Goal: Task Accomplishment & Management: Use online tool/utility

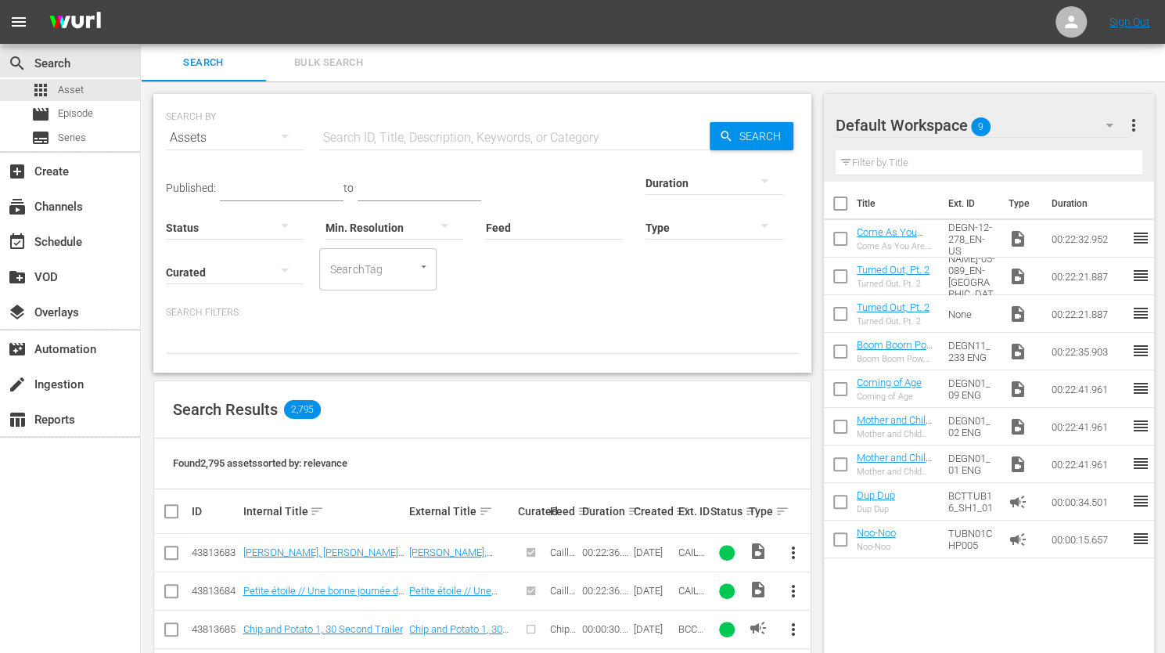
click at [330, 139] on input "text" at bounding box center [514, 138] width 391 height 38
paste input "DEGJ-02-014"
type input "DEGJ-02-014"
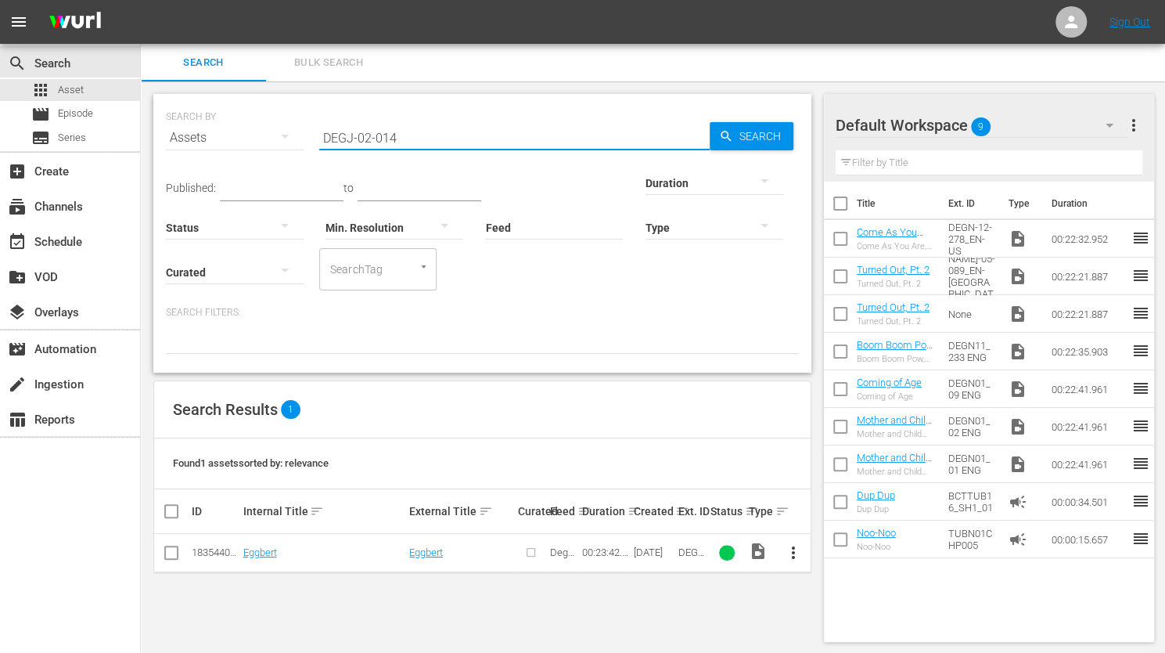
scroll to position [2, 0]
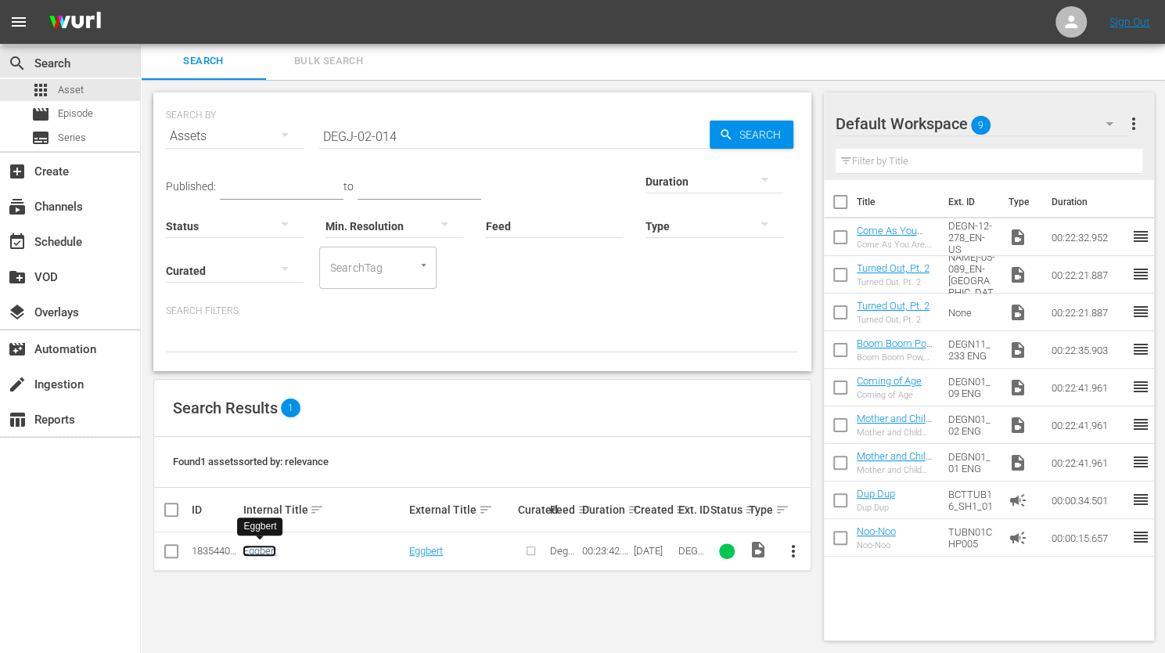
click at [260, 547] on link "Eggbert" at bounding box center [260, 551] width 34 height 12
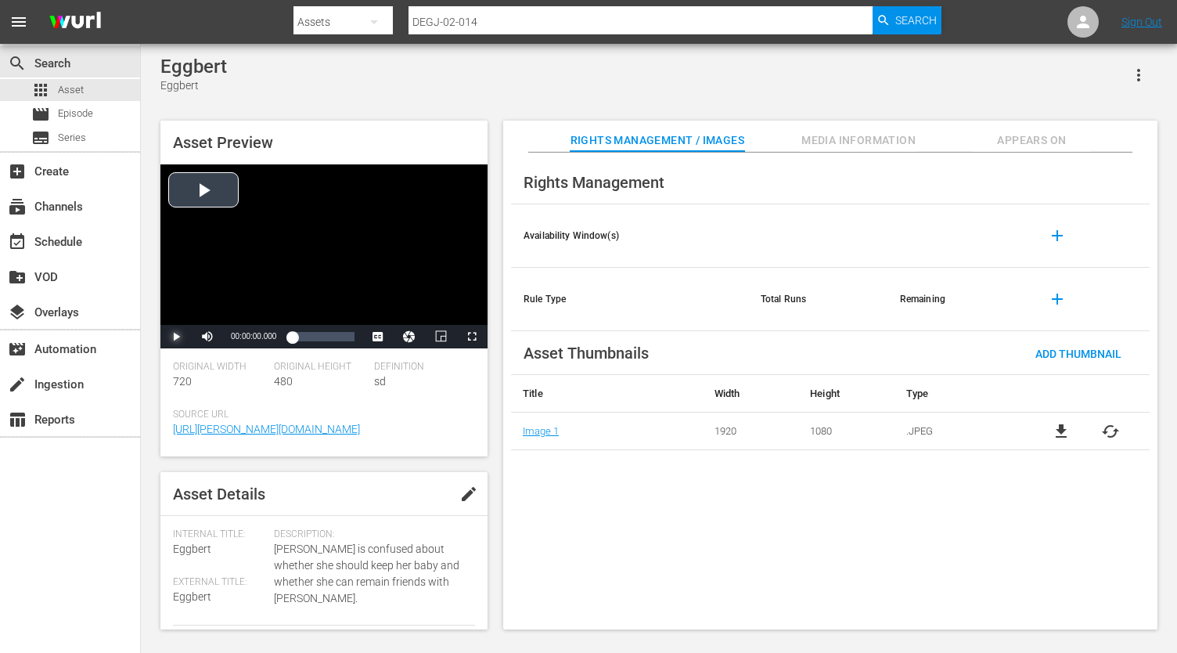
click at [176, 337] on span "Video Player" at bounding box center [176, 337] width 0 height 0
click at [315, 335] on div "00:08:35.758" at bounding box center [315, 337] width 1 height 16
click at [176, 337] on span "Video Player" at bounding box center [176, 337] width 0 height 0
click at [78, 109] on span "Episode" at bounding box center [75, 114] width 35 height 16
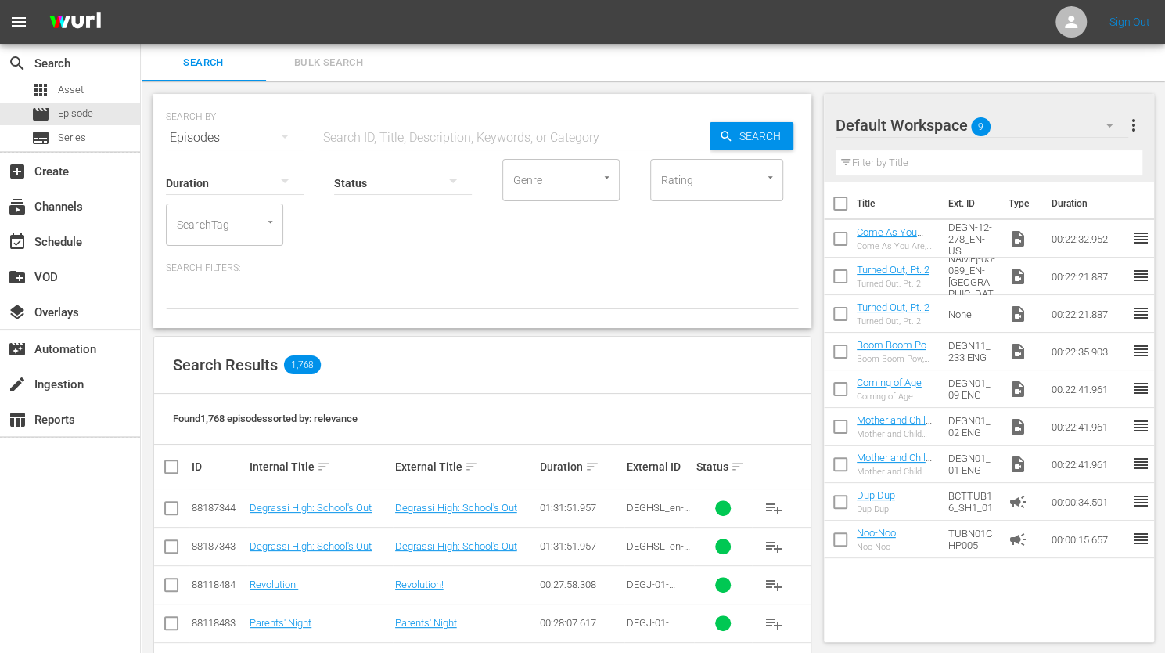
click at [338, 135] on input "text" at bounding box center [514, 138] width 391 height 38
paste input "DEGJ-02-014"
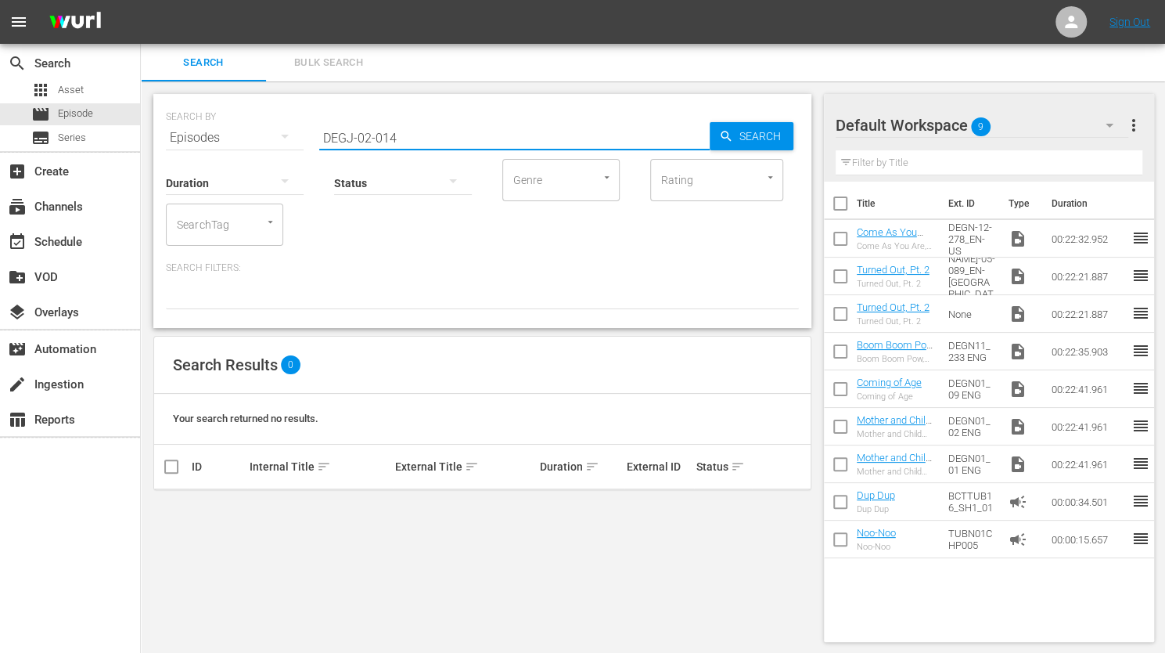
click at [369, 134] on input "DEGJ-02-014" at bounding box center [514, 138] width 391 height 38
click at [414, 137] on input "DEGJ-01-014" at bounding box center [514, 138] width 391 height 38
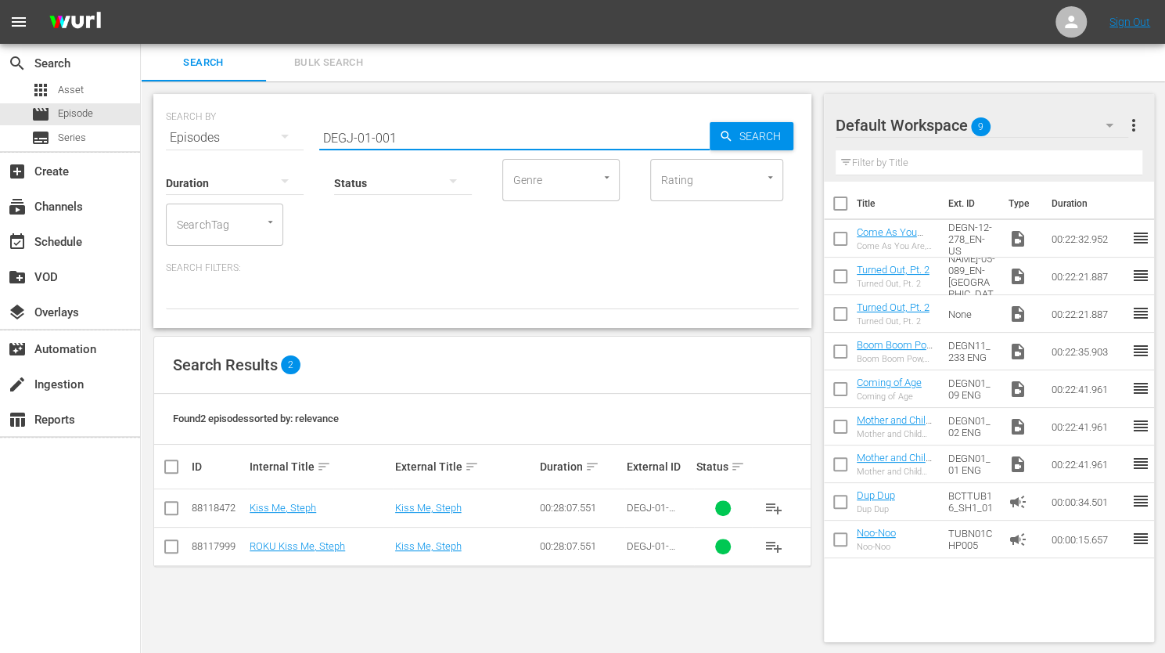
scroll to position [2, 0]
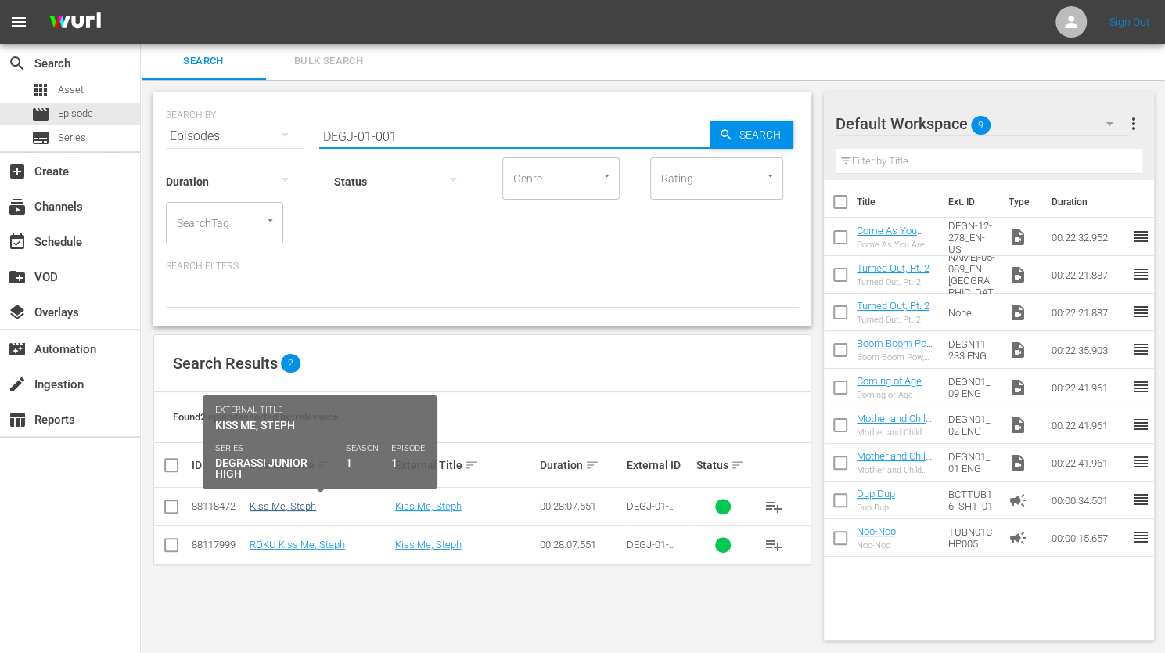
type input "DEGJ-01-001"
click at [280, 505] on link "Kiss Me, Steph" at bounding box center [283, 506] width 67 height 12
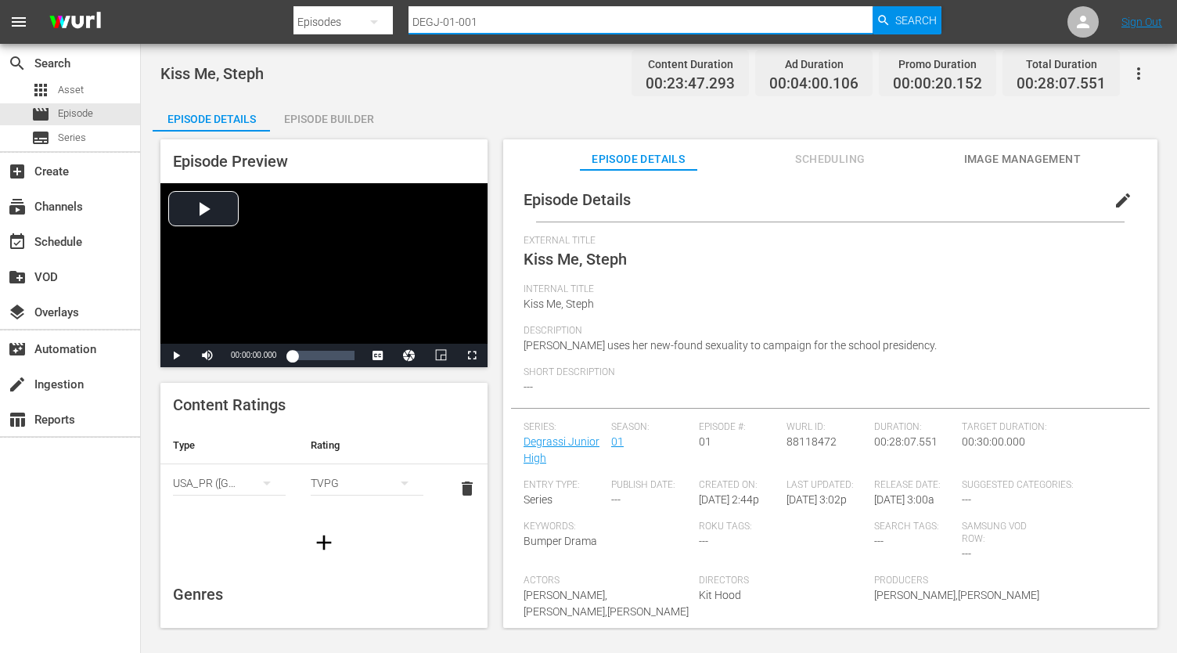
drag, startPoint x: 487, startPoint y: 24, endPoint x: 374, endPoint y: 24, distance: 112.7
click at [374, 24] on div "Search By Episodes Search ID, Title, Description, Keywords, or Category DEGJ-01…" at bounding box center [617, 22] width 647 height 38
click at [75, 88] on span "Asset" at bounding box center [71, 90] width 26 height 16
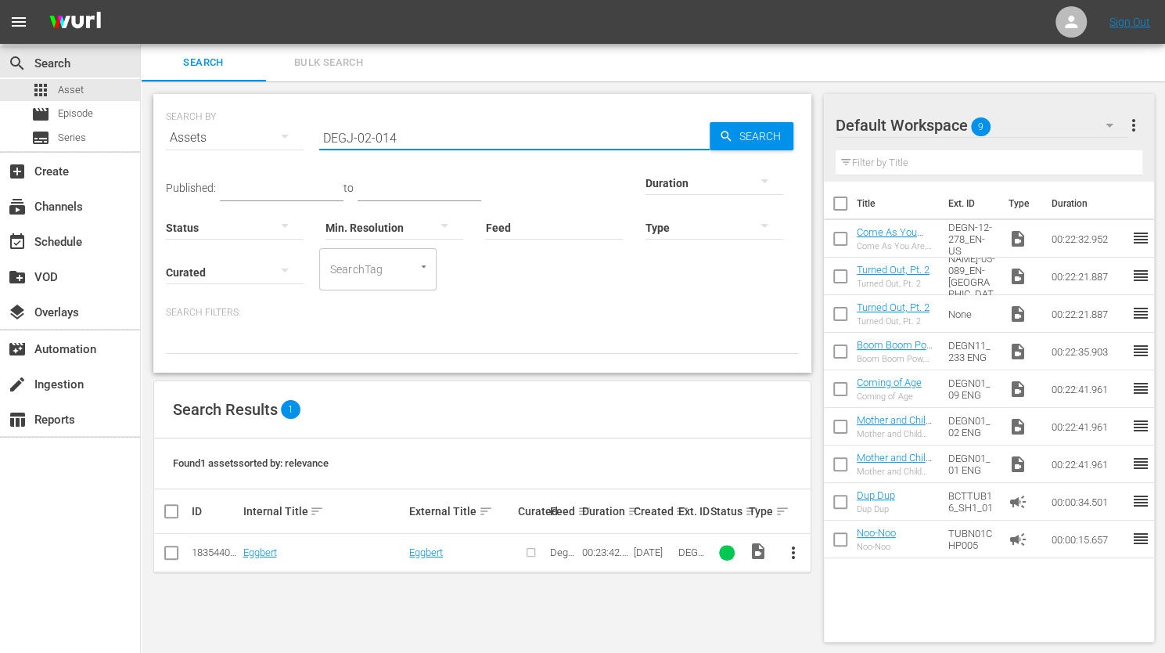
drag, startPoint x: 412, startPoint y: 136, endPoint x: 309, endPoint y: 128, distance: 103.7
click at [309, 128] on div "SEARCH BY Search By Assets Search ID, Title, Description, Keywords, or Category…" at bounding box center [482, 128] width 633 height 56
paste input "1-001"
type input "DEGJ-01-001"
click at [85, 112] on span "Episode" at bounding box center [75, 114] width 35 height 16
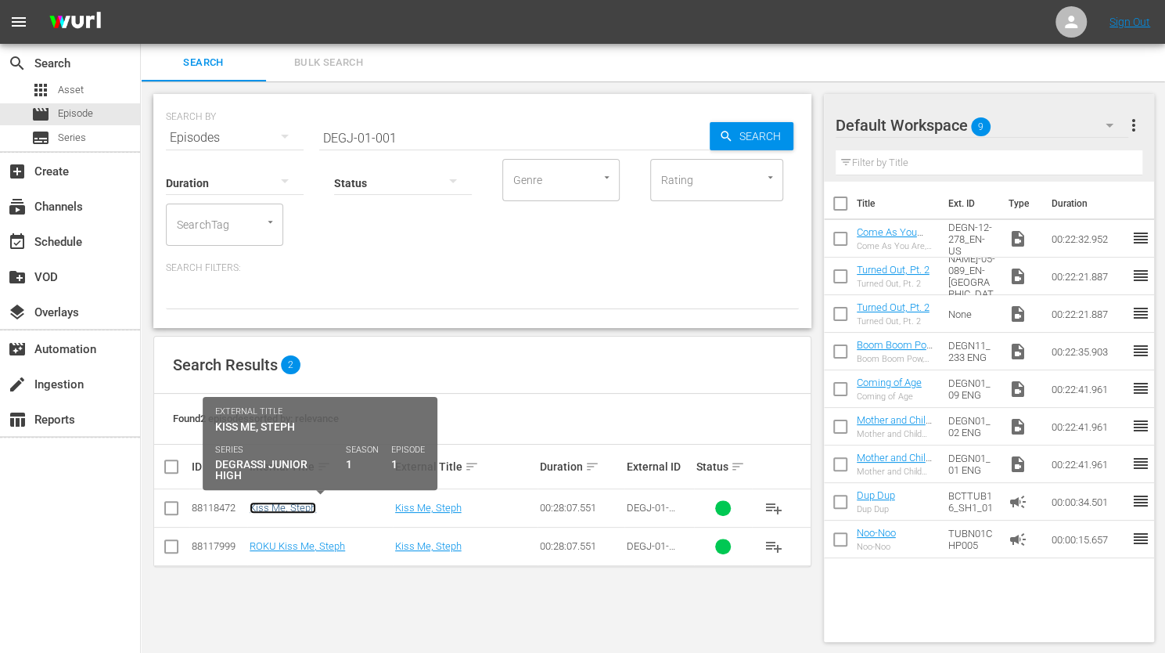
click at [268, 504] on link "Kiss Me, Steph" at bounding box center [283, 508] width 67 height 12
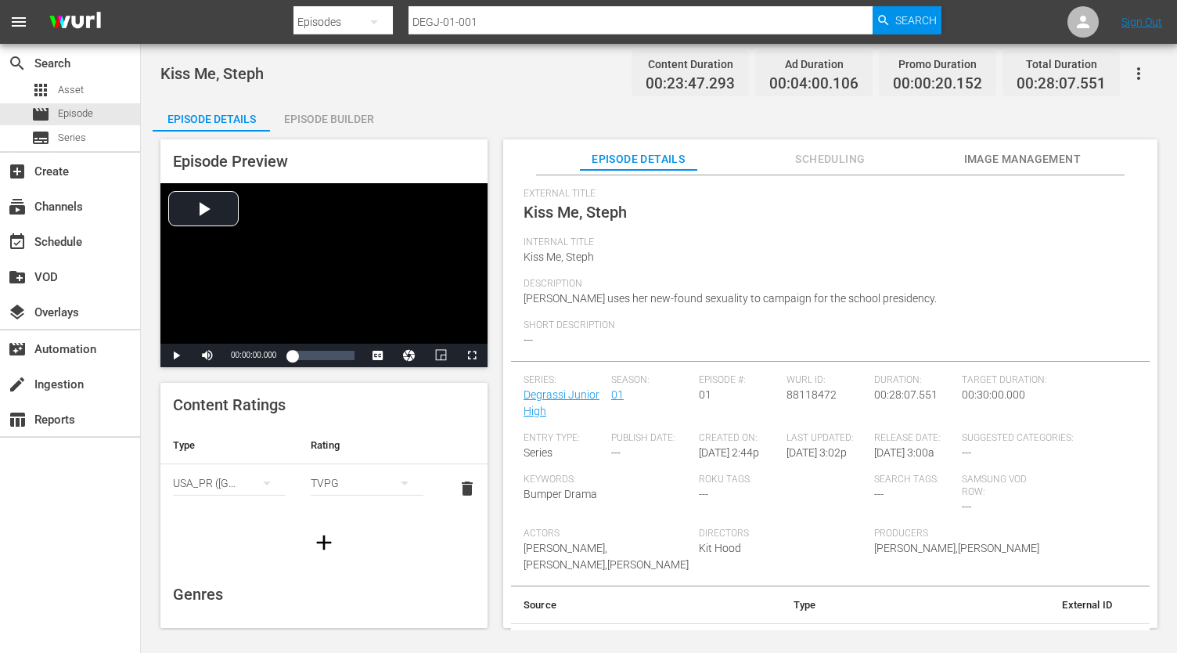
scroll to position [92, 0]
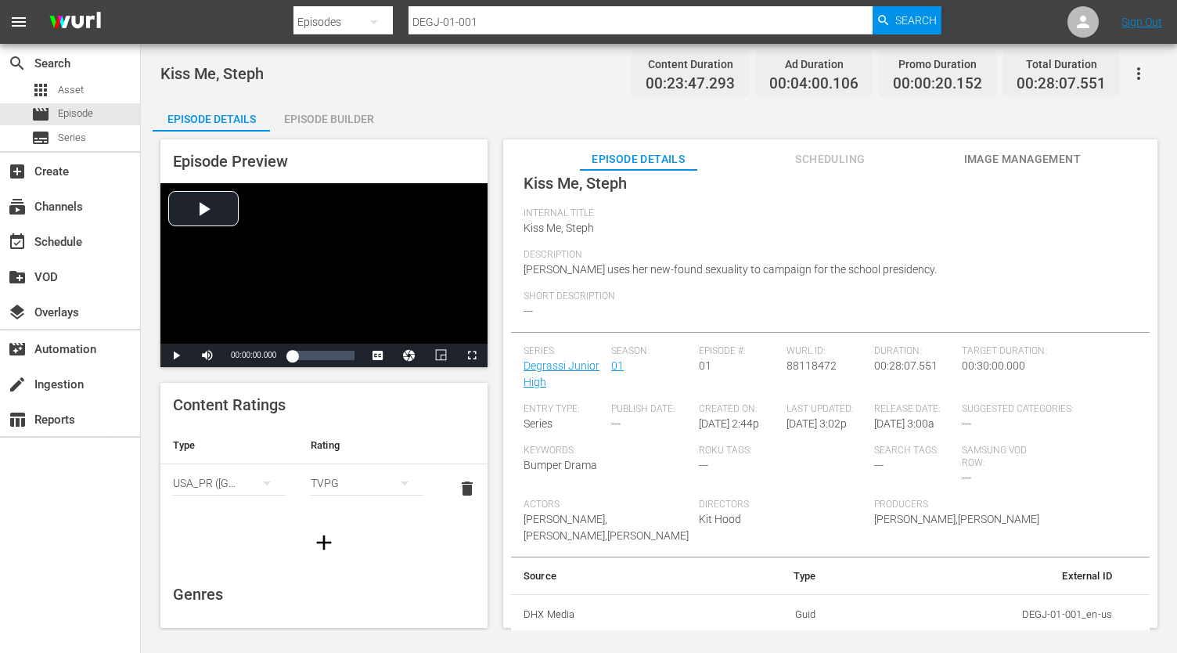
click at [484, 20] on input "DEGJ-01-001" at bounding box center [641, 22] width 464 height 38
type input "DEGJ-01-002"
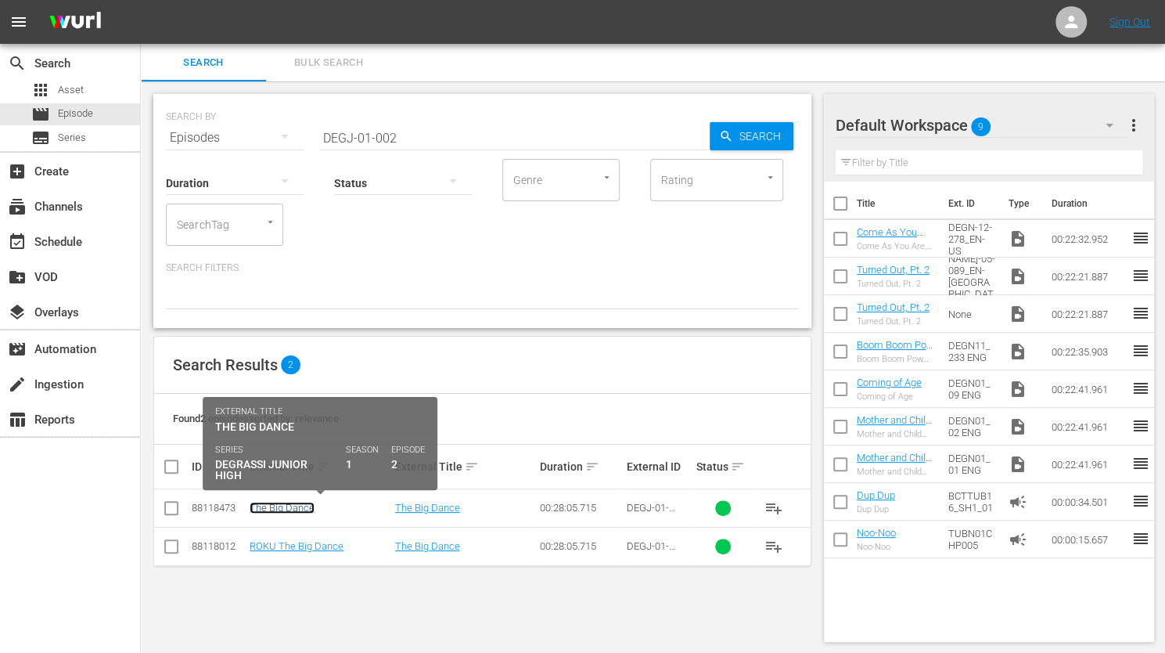
click at [283, 510] on link "The Big Dance" at bounding box center [282, 508] width 65 height 12
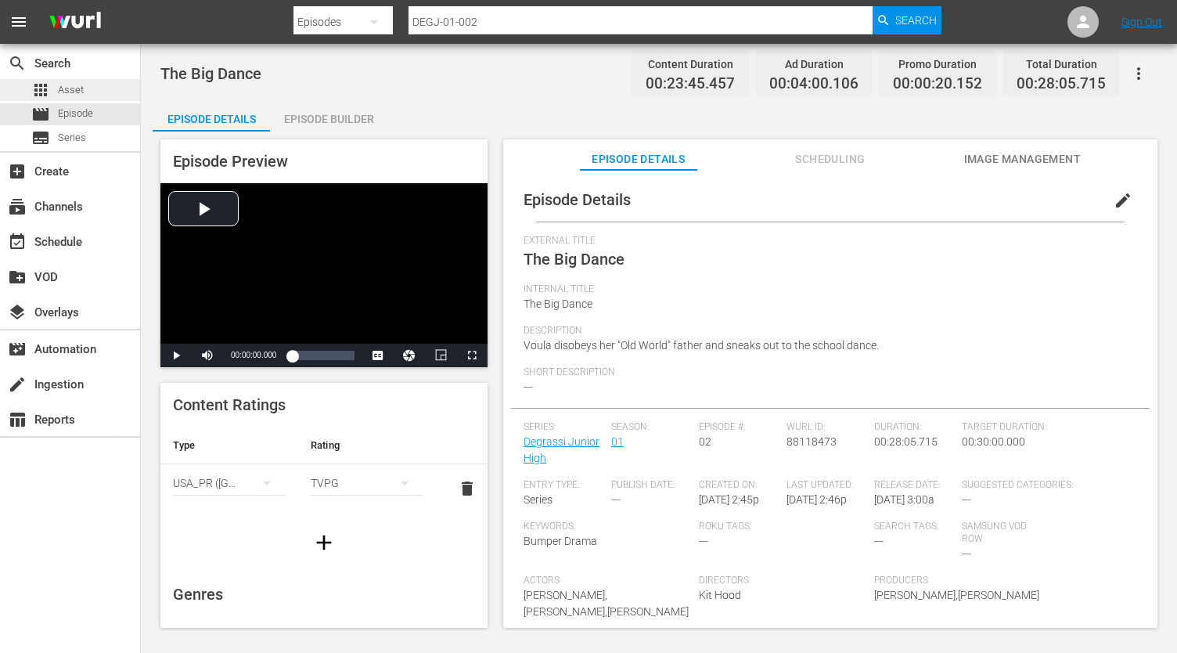
click at [70, 89] on span "Asset" at bounding box center [71, 90] width 26 height 16
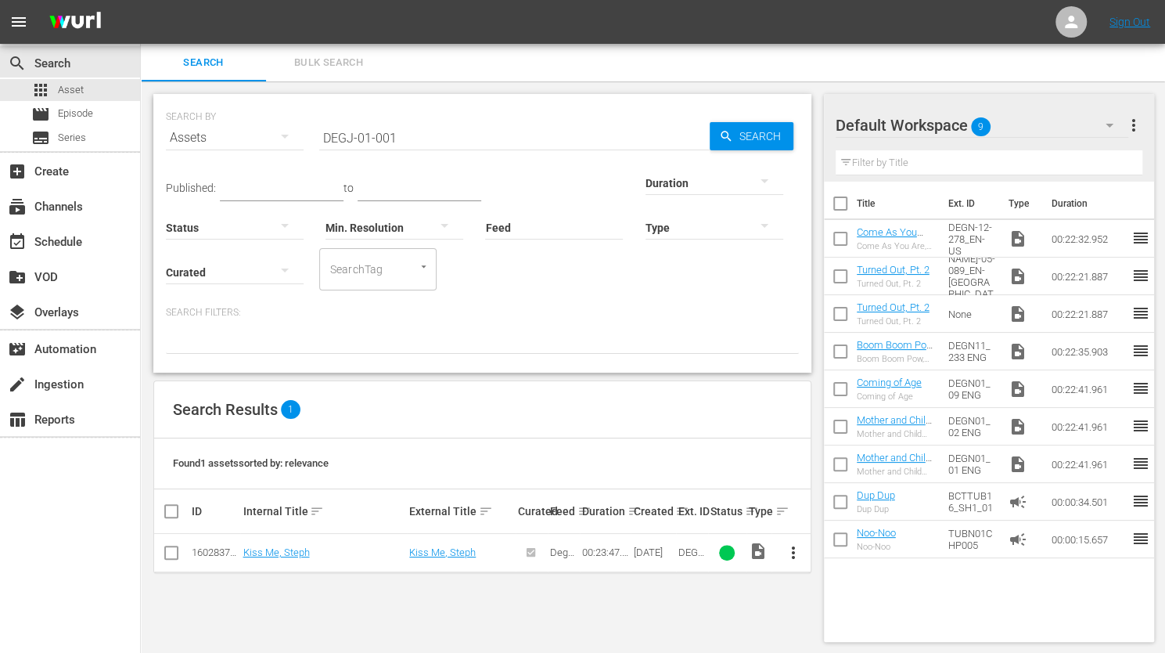
click at [398, 134] on input "DEGJ-01-001" at bounding box center [514, 138] width 391 height 38
type input "DEGJ-01-002"
click at [279, 548] on link "The Big Dance" at bounding box center [275, 552] width 65 height 12
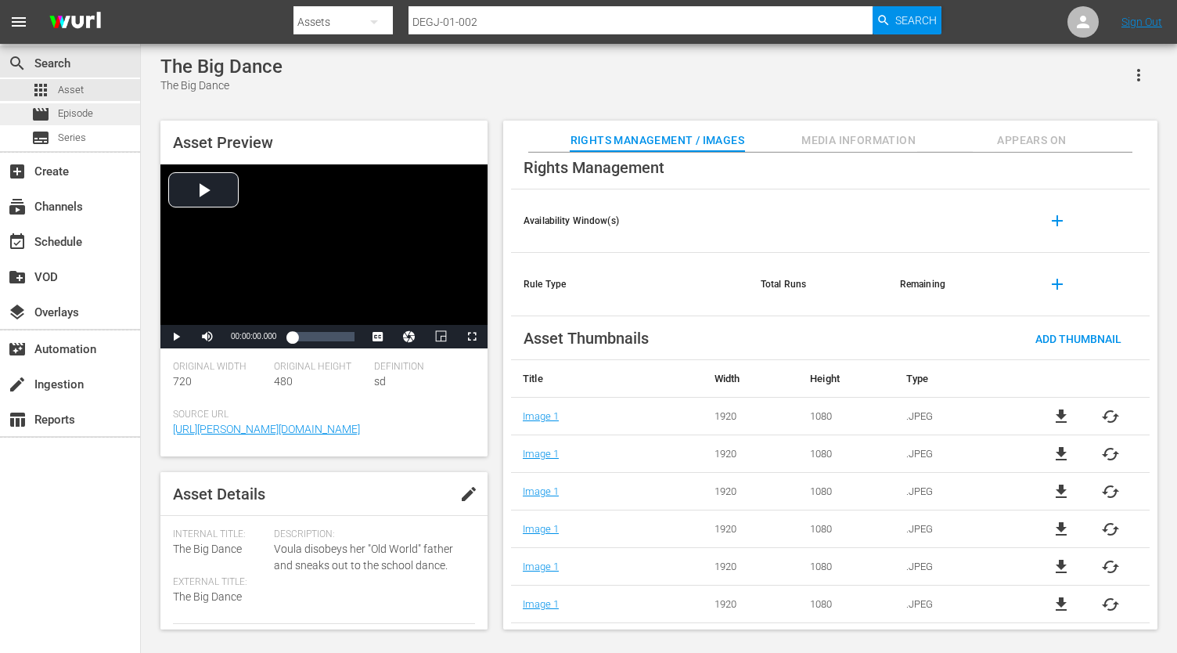
click at [84, 111] on span "Episode" at bounding box center [75, 114] width 35 height 16
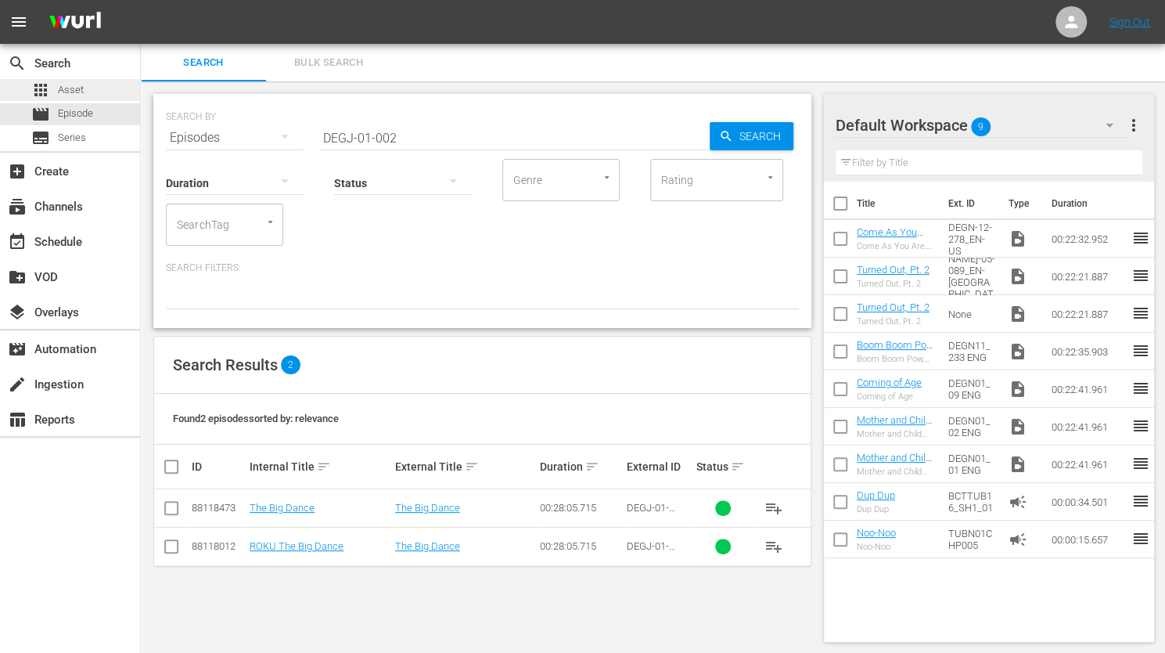
click at [74, 90] on span "Asset" at bounding box center [71, 90] width 26 height 16
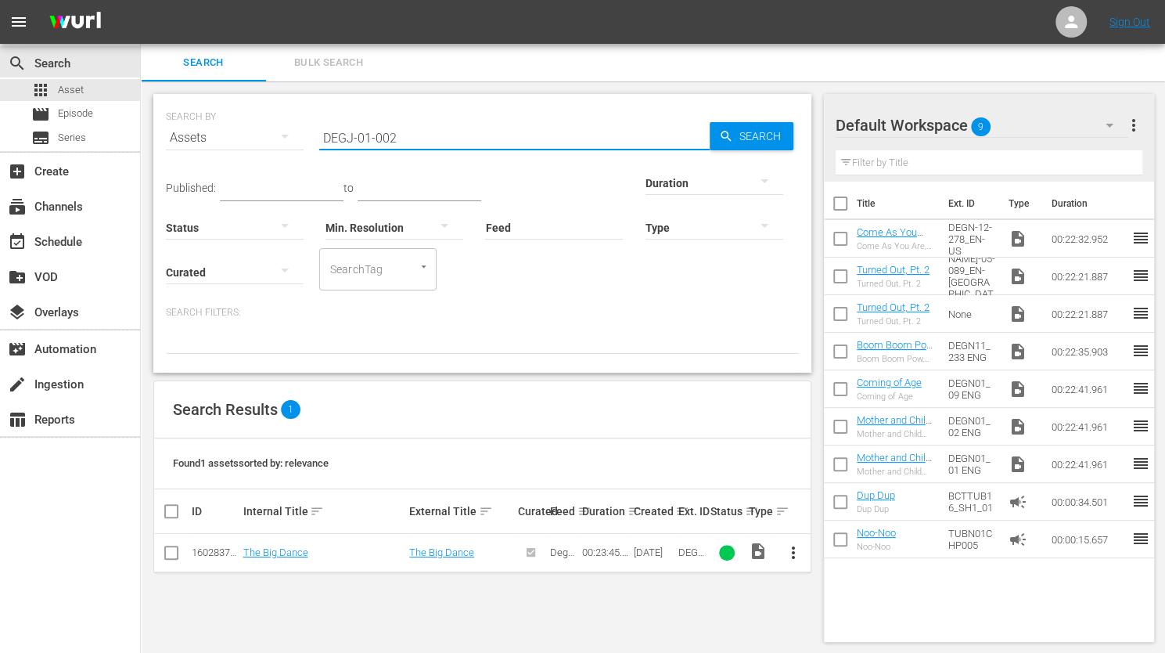
click at [369, 142] on input "DEGJ-01-002" at bounding box center [514, 138] width 391 height 38
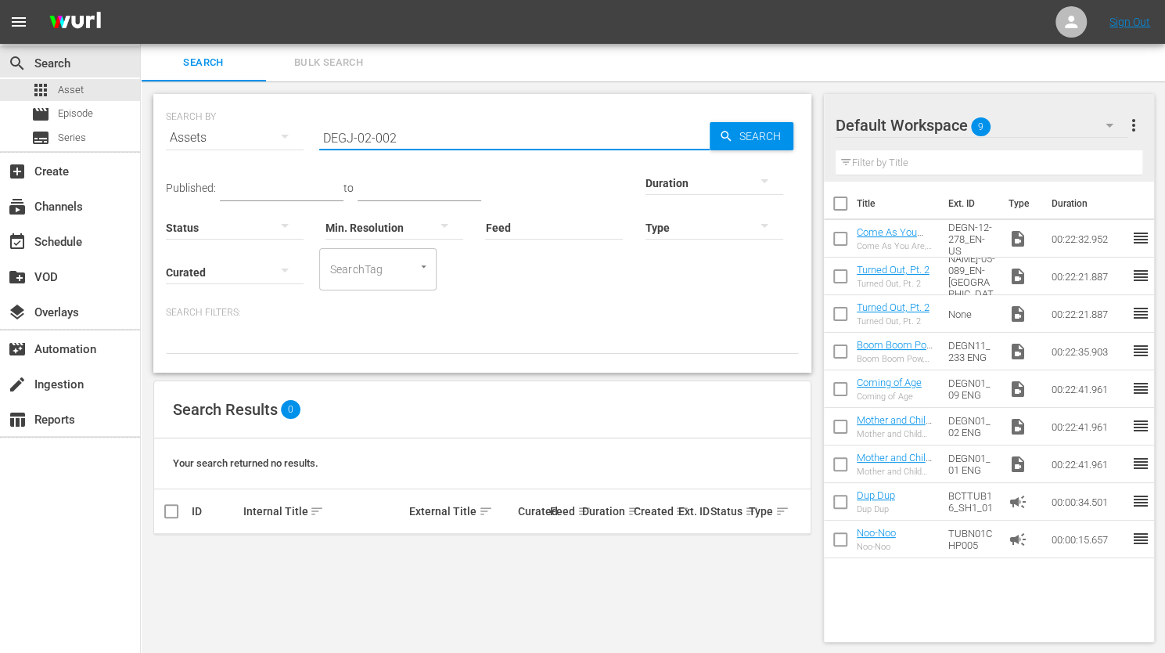
click at [398, 138] on input "DEGJ-02-002" at bounding box center [514, 138] width 391 height 38
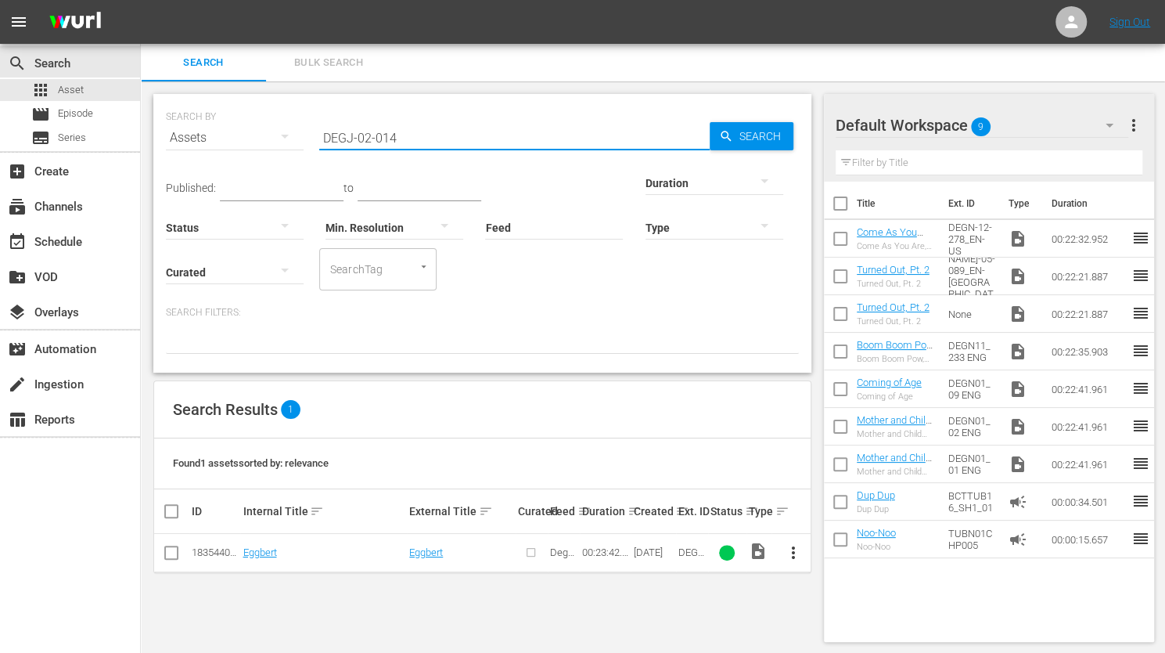
click at [792, 548] on span "more_vert" at bounding box center [793, 552] width 19 height 19
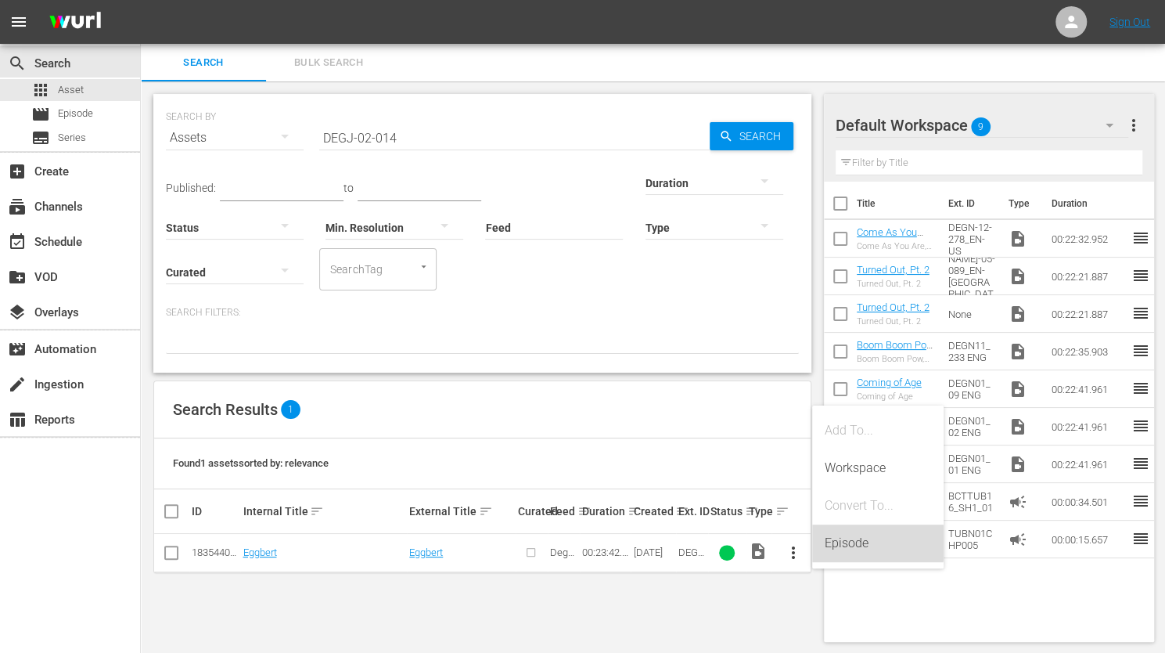
click at [846, 541] on div "Episode" at bounding box center [878, 543] width 106 height 38
click at [792, 546] on span "more_vert" at bounding box center [793, 552] width 19 height 19
click at [839, 540] on div "Episode" at bounding box center [878, 543] width 106 height 38
click at [372, 136] on input "DEGJ-02-014" at bounding box center [514, 138] width 391 height 38
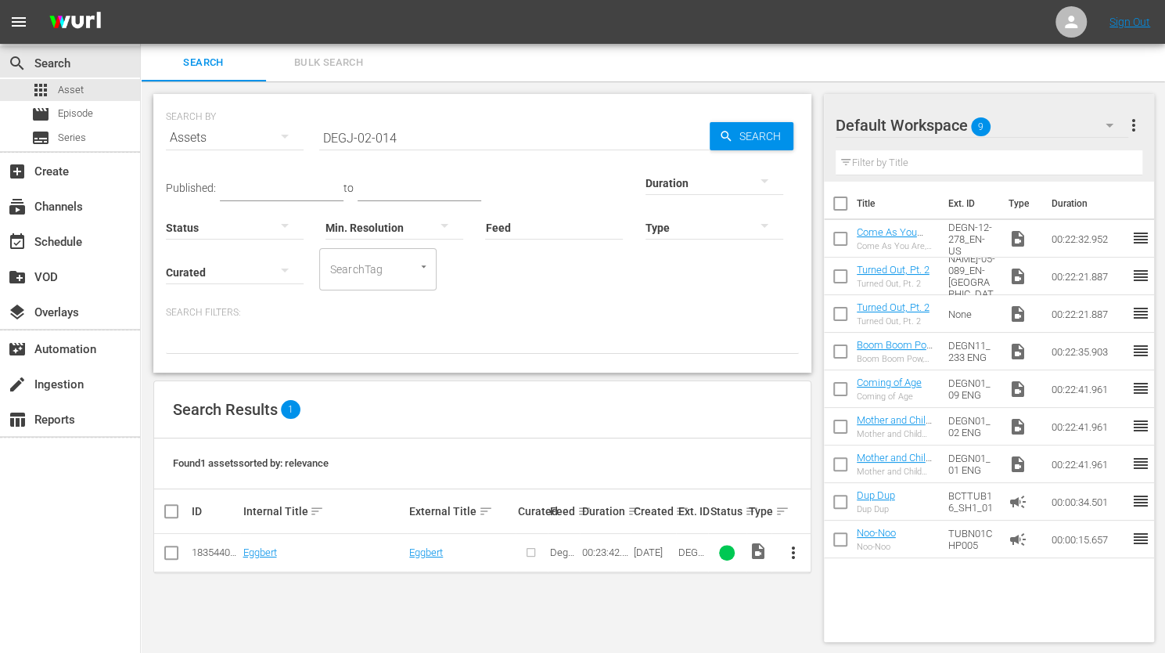
click at [376, 129] on input "DEGJ-02-014" at bounding box center [514, 138] width 391 height 38
drag, startPoint x: 421, startPoint y: 140, endPoint x: 303, endPoint y: 140, distance: 118.2
click at [303, 140] on div "SEARCH BY Search By Assets Search ID, Title, Description, Keywords, or Category…" at bounding box center [482, 128] width 633 height 56
paste input "HSL"
type input "DEGHSL"
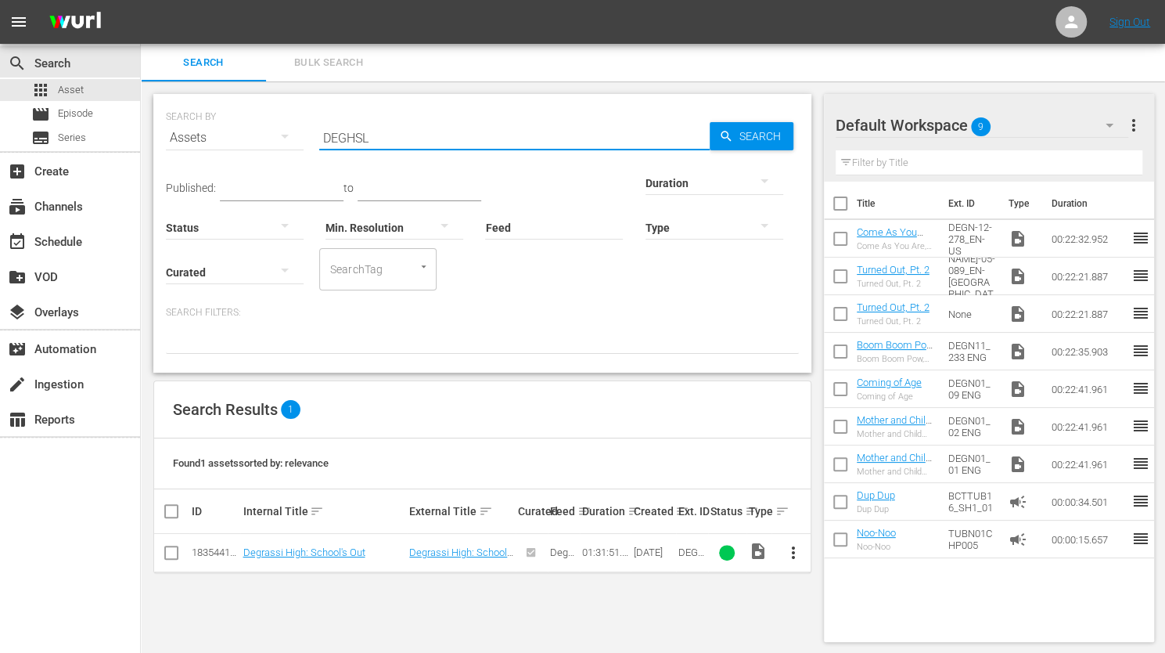
click at [794, 549] on span "more_vert" at bounding box center [793, 552] width 19 height 19
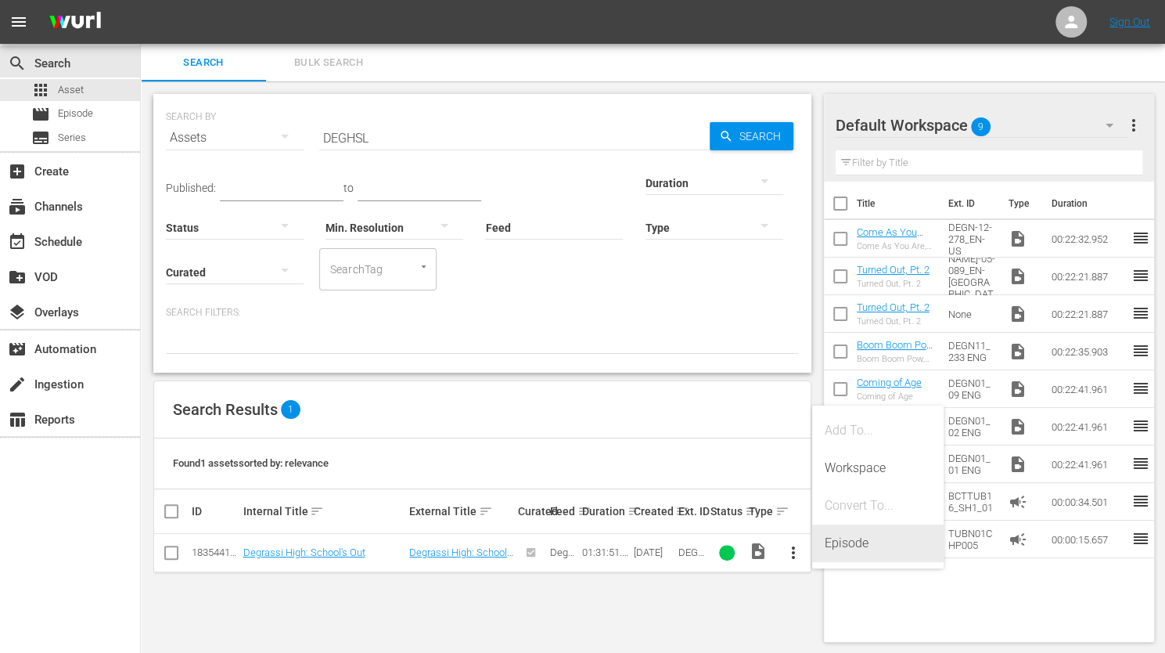
click at [838, 540] on div "Episode" at bounding box center [878, 543] width 106 height 38
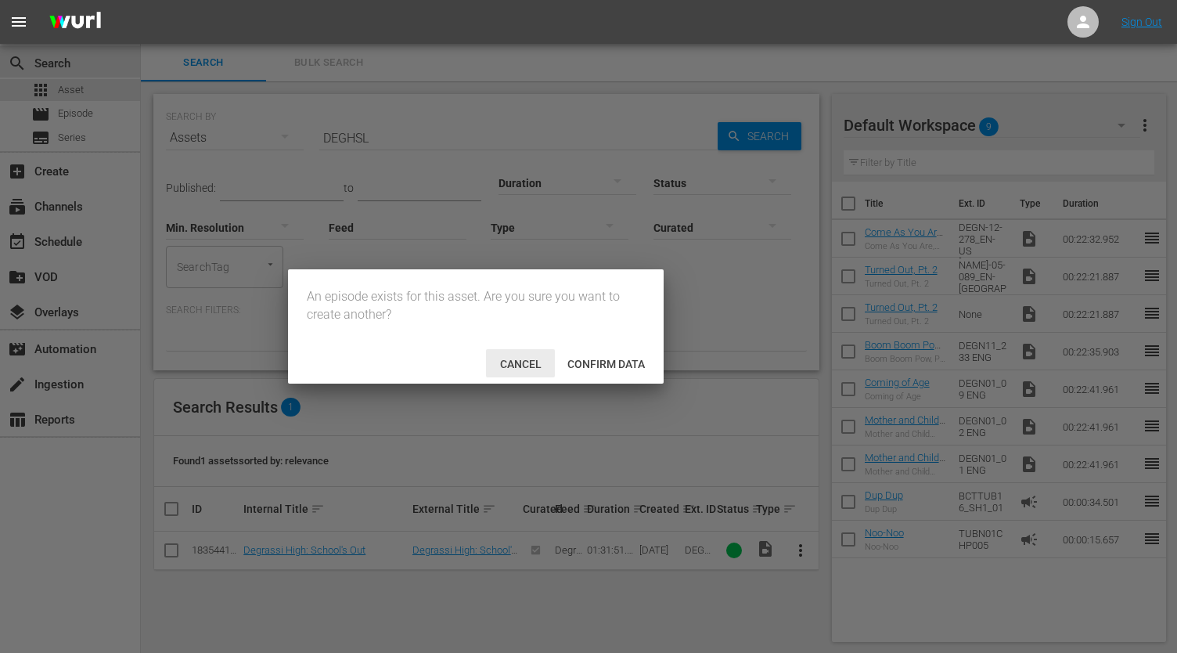
click at [508, 360] on span "Cancel" at bounding box center [521, 364] width 67 height 13
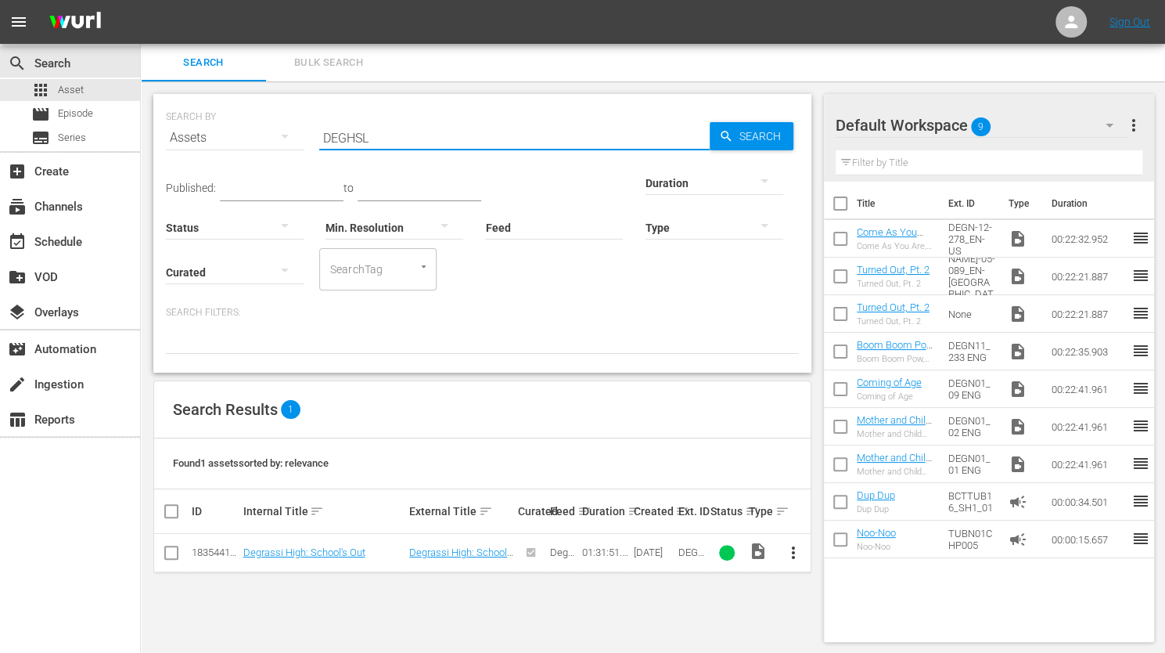
drag, startPoint x: 370, startPoint y: 137, endPoint x: 315, endPoint y: 133, distance: 55.7
click at [315, 133] on div "SEARCH BY Search By Assets Search ID, Title, Description, Keywords, or Category…" at bounding box center [482, 128] width 633 height 56
click at [71, 115] on span "Episode" at bounding box center [75, 114] width 35 height 16
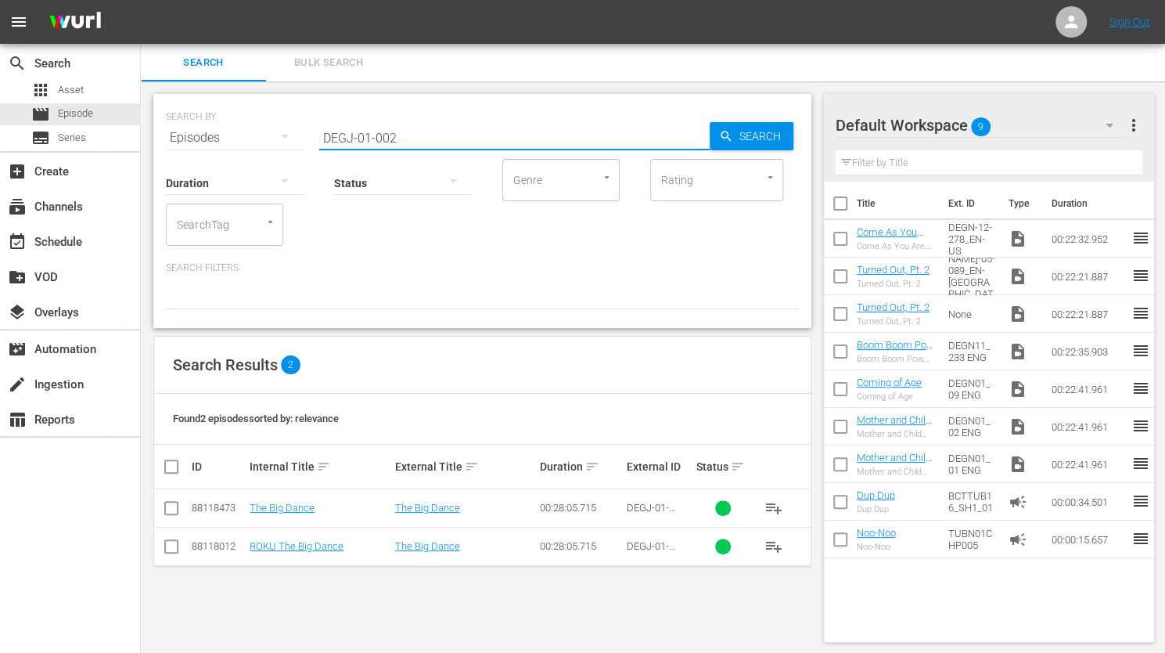
drag, startPoint x: 409, startPoint y: 132, endPoint x: 305, endPoint y: 132, distance: 103.3
click at [305, 132] on div "SEARCH BY Search By Episodes Search ID, Title, Description, Keywords, or Catego…" at bounding box center [482, 128] width 633 height 56
paste input "HSL"
type input "DEGHSL"
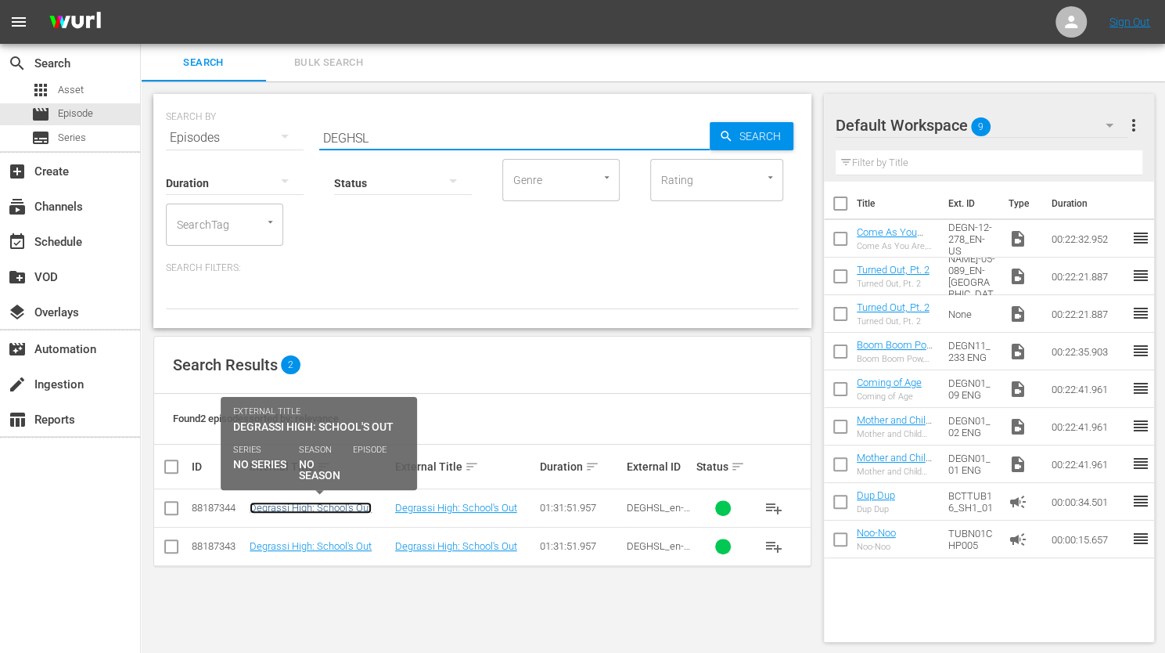
click at [333, 504] on link "Degrassi High: School's Out" at bounding box center [311, 508] width 122 height 12
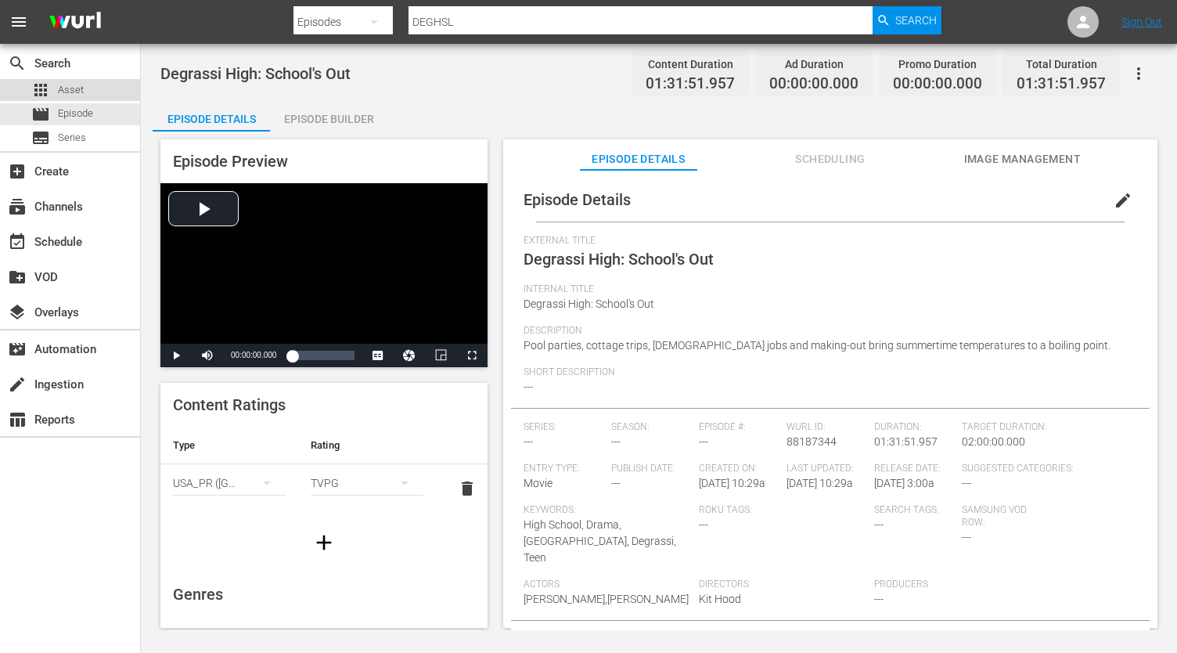
click at [66, 85] on span "Asset" at bounding box center [71, 90] width 26 height 16
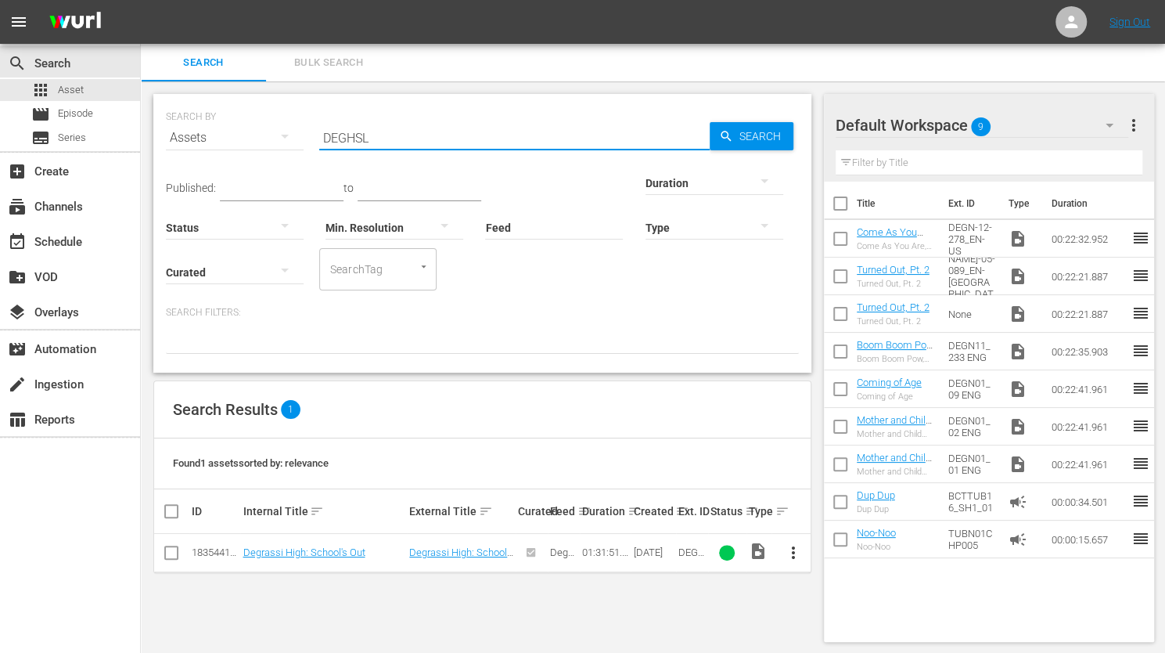
drag, startPoint x: 386, startPoint y: 136, endPoint x: 318, endPoint y: 136, distance: 68.1
click at [318, 136] on div "SEARCH BY Search By Assets Search ID, Title, Description, Keywords, or Category…" at bounding box center [482, 128] width 633 height 56
paste input "J-02-014_en-us"
type input "DEGJ-02-014_en-us"
click at [256, 549] on link "Eggbert" at bounding box center [260, 552] width 34 height 12
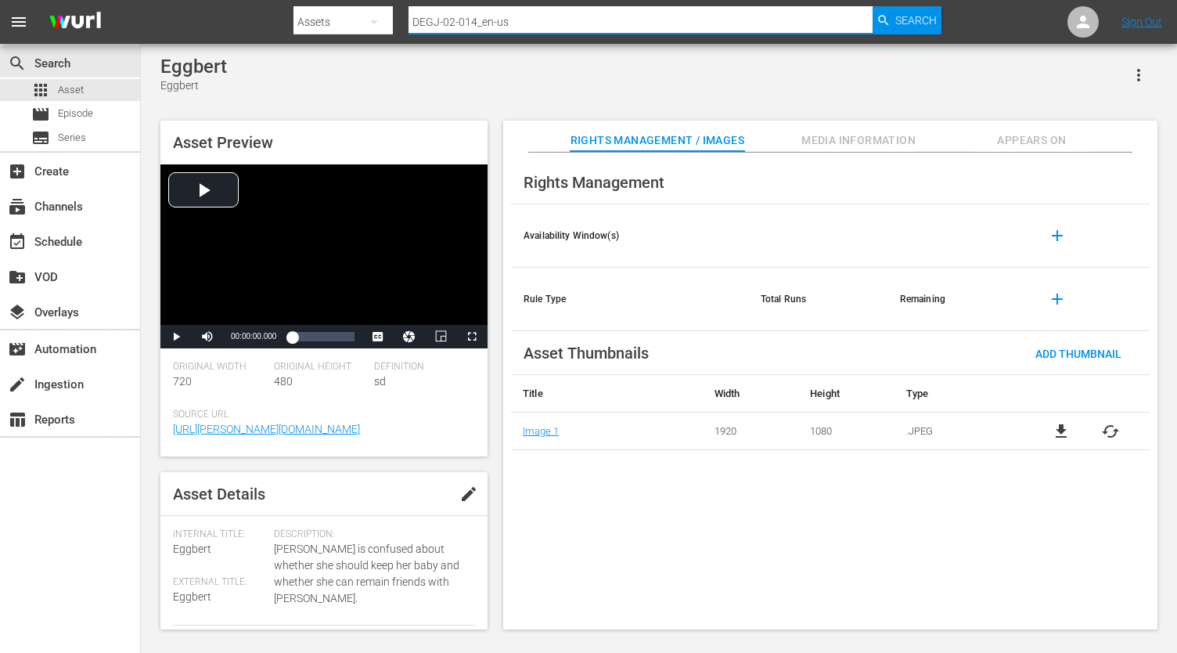
click at [453, 21] on input "DEGJ-02-014_en-us" at bounding box center [641, 22] width 464 height 38
click at [474, 23] on input "DEGJ-01-014_en-us" at bounding box center [641, 22] width 464 height 38
type input "DEGJ-01-001_en-us"
click at [913, 16] on span "Search" at bounding box center [915, 20] width 41 height 28
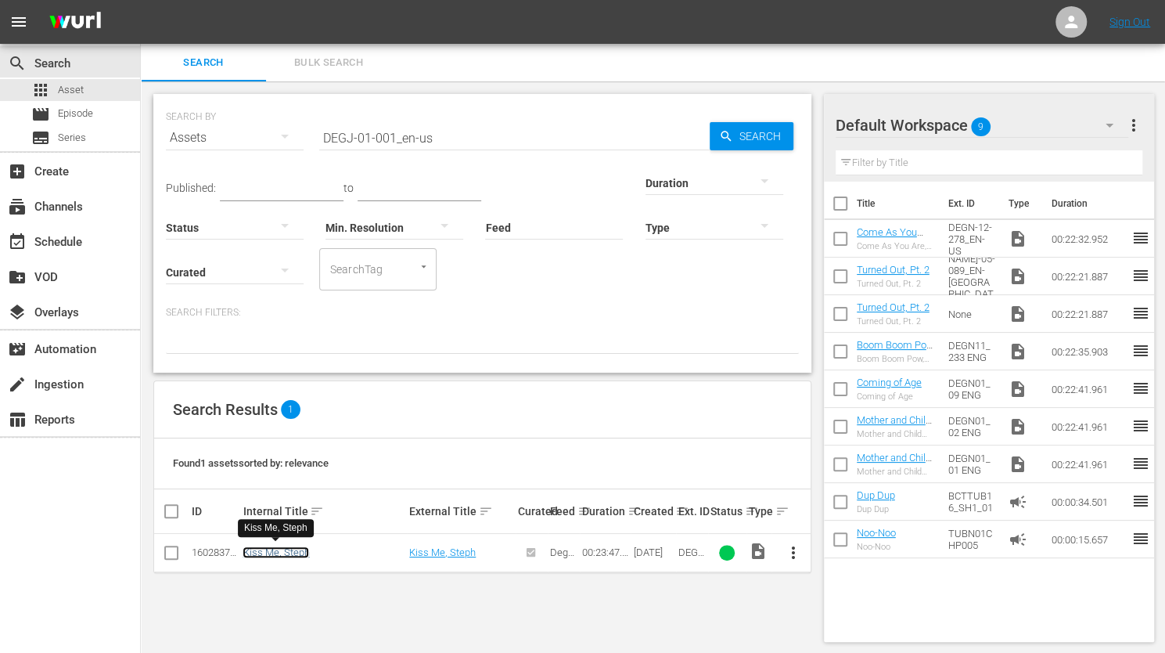
click at [261, 550] on link "Kiss Me, Steph" at bounding box center [276, 552] width 67 height 12
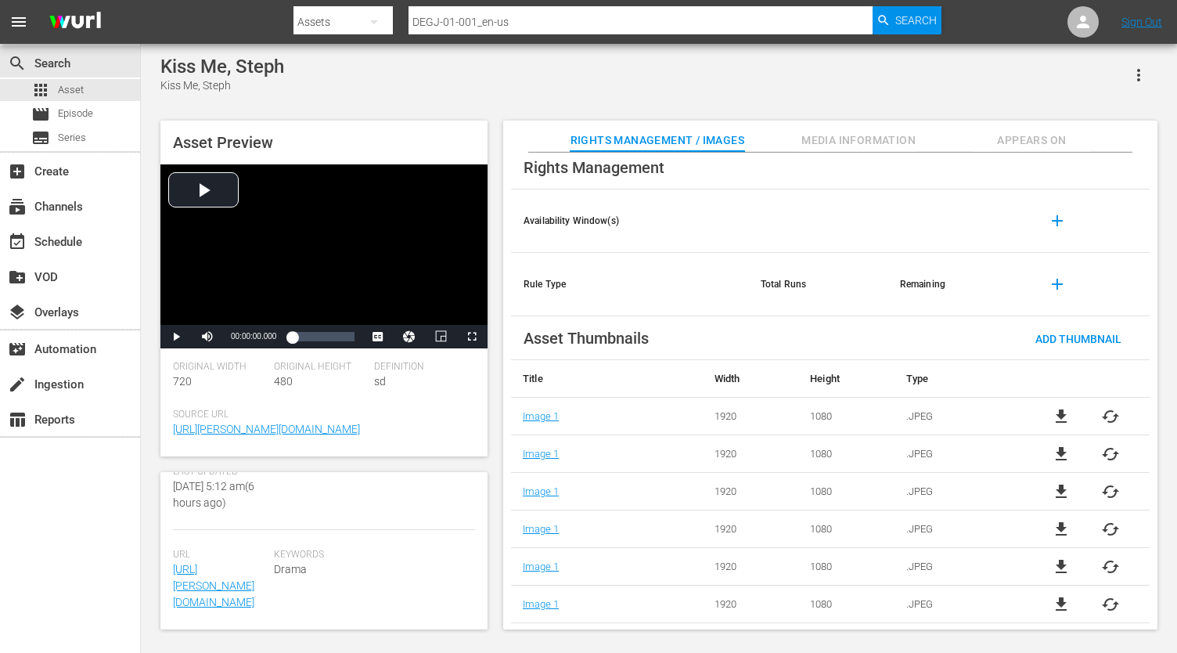
scroll to position [451, 0]
click at [1079, 334] on span "Add Thumbnail" at bounding box center [1078, 339] width 111 height 13
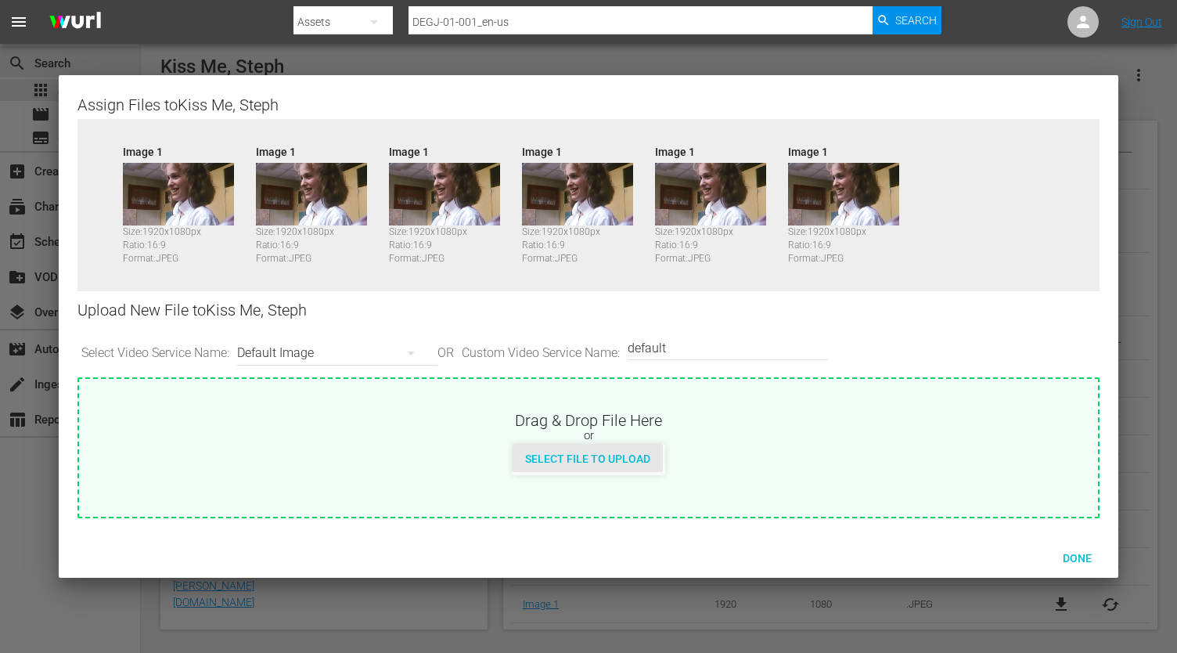
click at [578, 456] on span "Select File to Upload" at bounding box center [588, 458] width 150 height 13
type input "C:\fakepath\DEGJ02_series_en-us_1920x1080.jpg"
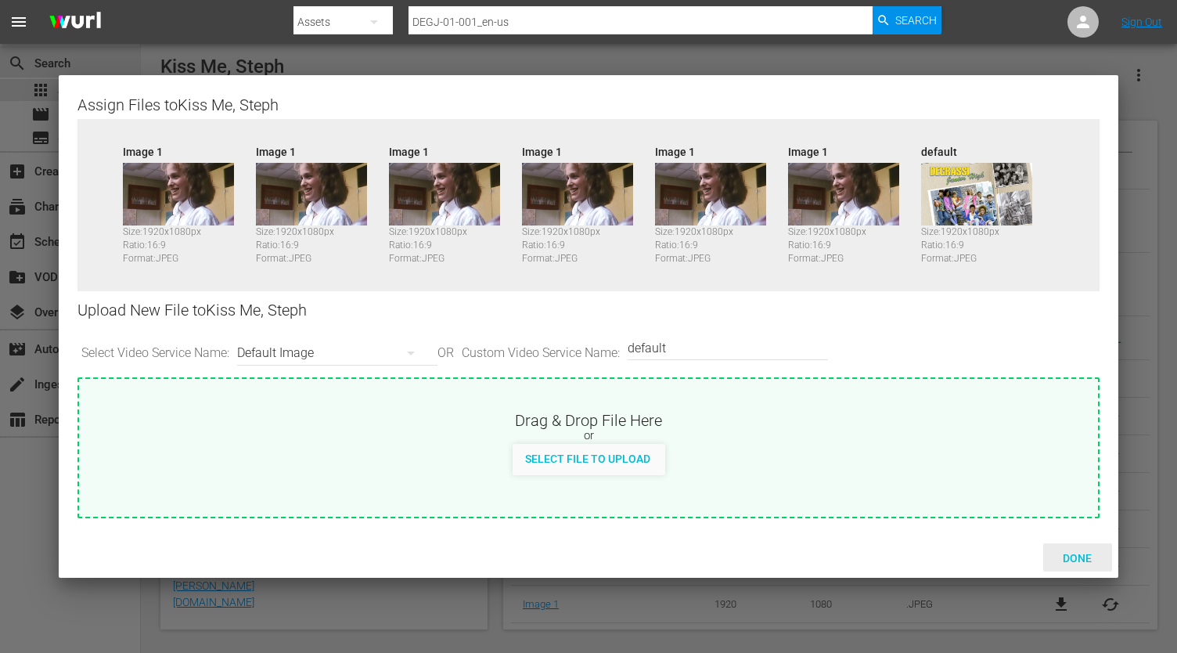
click at [1079, 556] on span "Done" at bounding box center [1077, 558] width 54 height 13
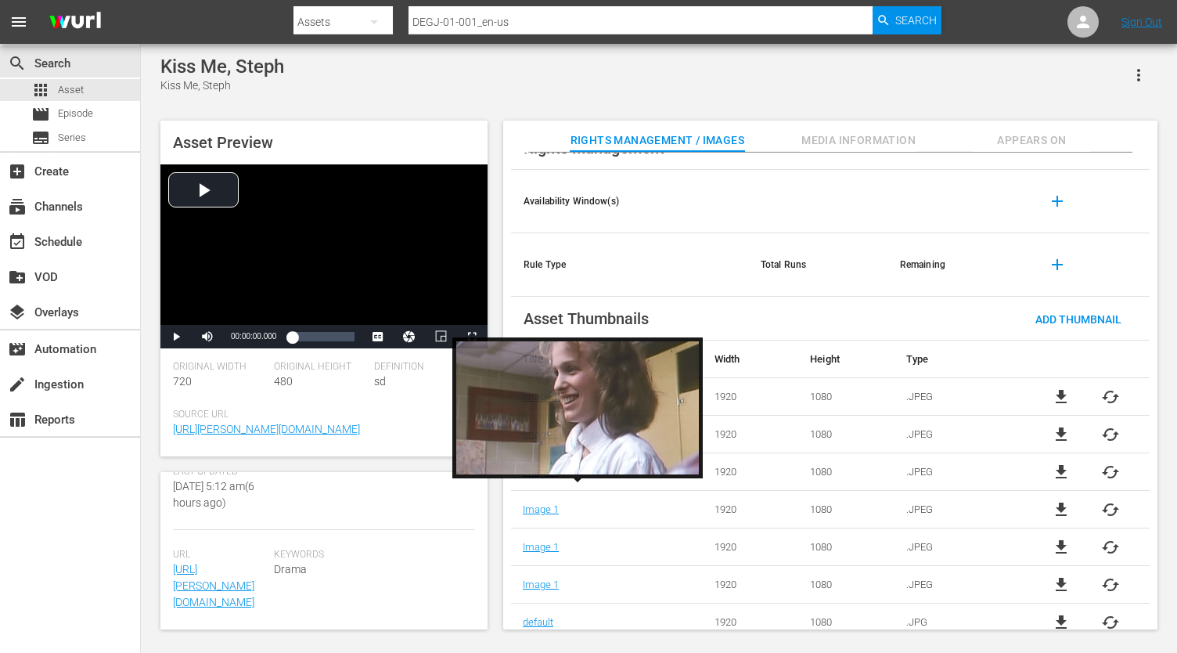
scroll to position [52, 0]
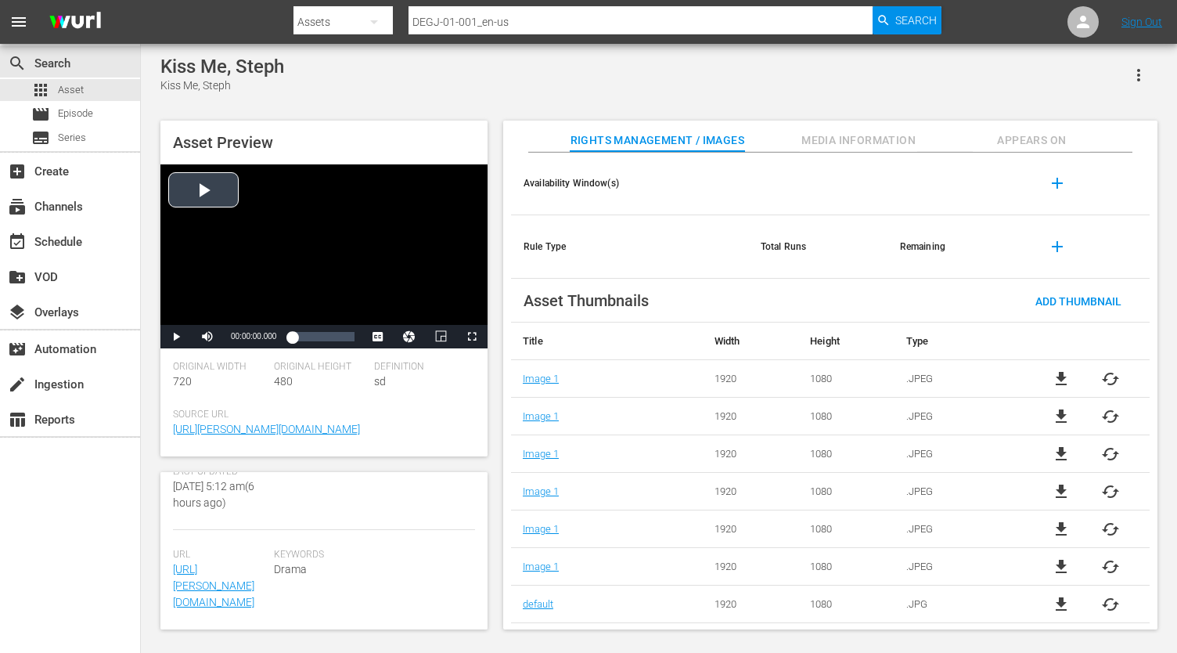
click at [210, 186] on div "Video Player" at bounding box center [323, 244] width 327 height 160
click at [358, 259] on div "Video Player" at bounding box center [323, 244] width 327 height 160
click at [305, 240] on div "Video Player" at bounding box center [323, 244] width 327 height 160
click at [902, 23] on span "Search" at bounding box center [915, 20] width 41 height 28
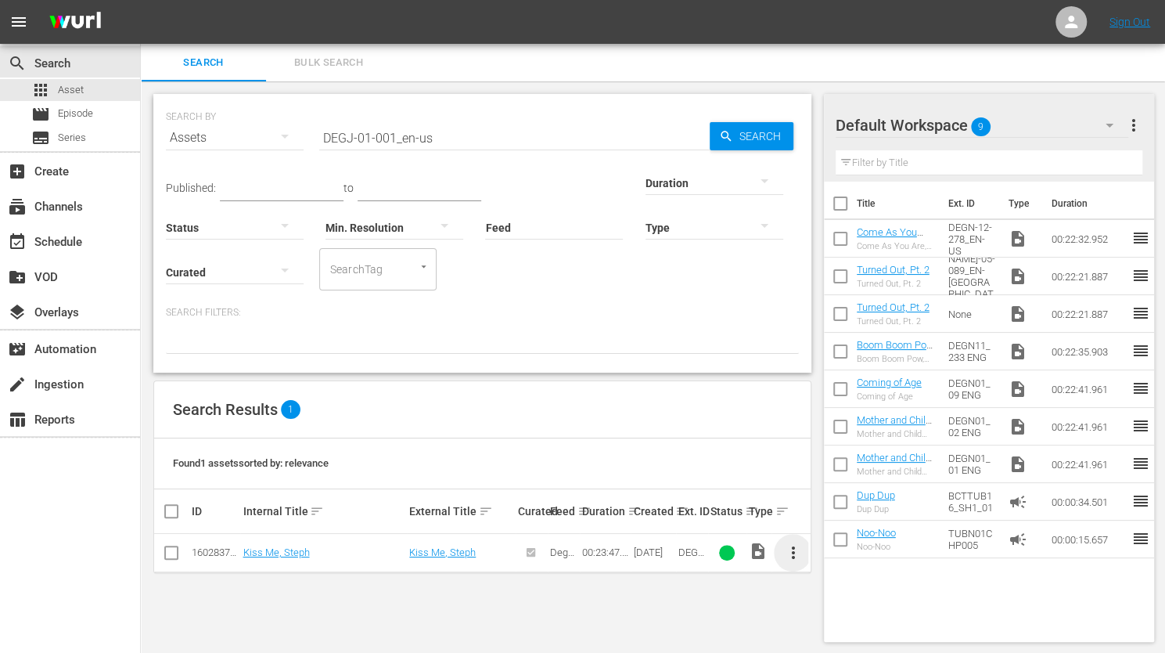
click at [793, 544] on span "more_vert" at bounding box center [793, 552] width 19 height 19
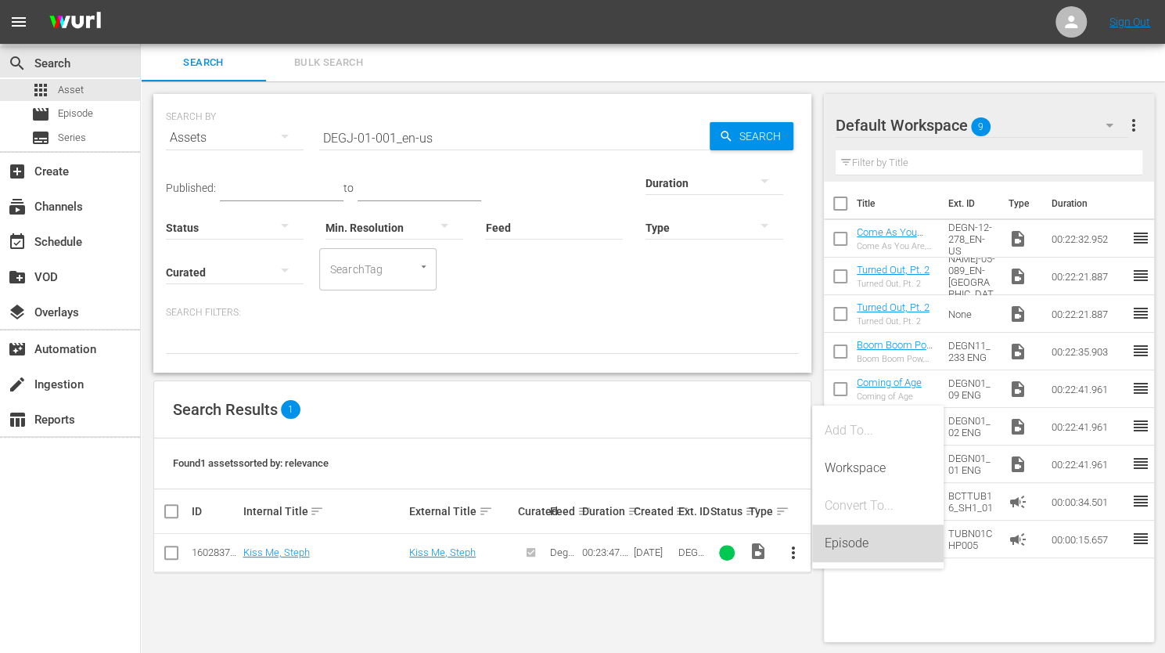
click at [847, 543] on div "Episode" at bounding box center [878, 543] width 106 height 38
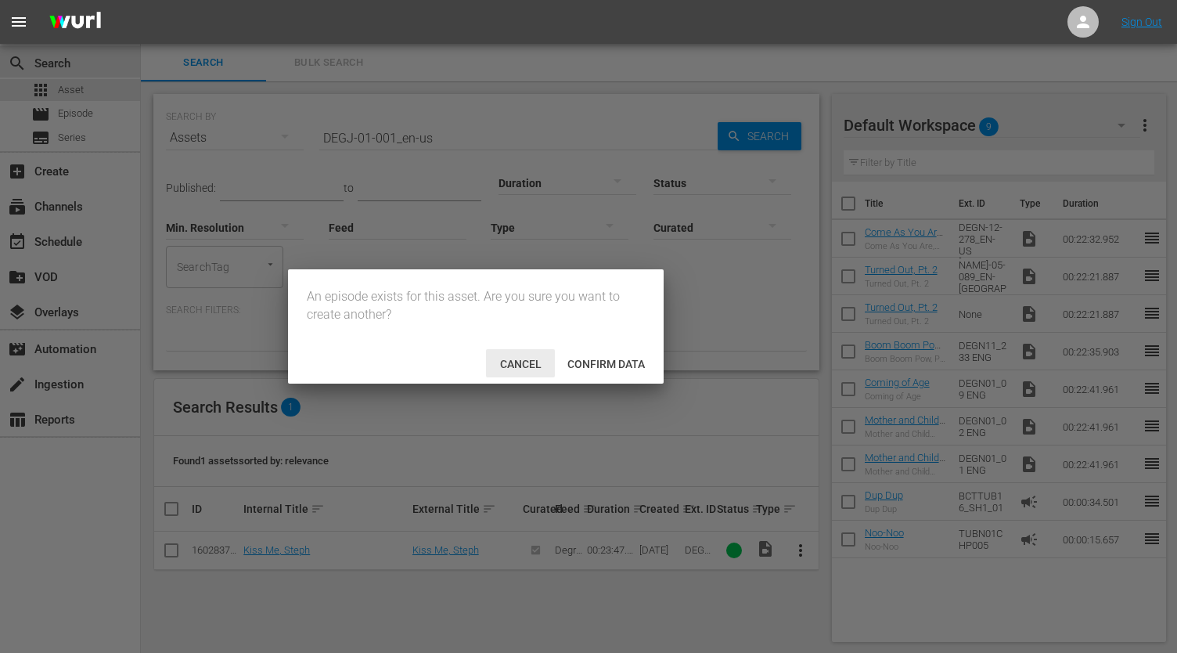
click at [512, 362] on span "Cancel" at bounding box center [521, 364] width 67 height 13
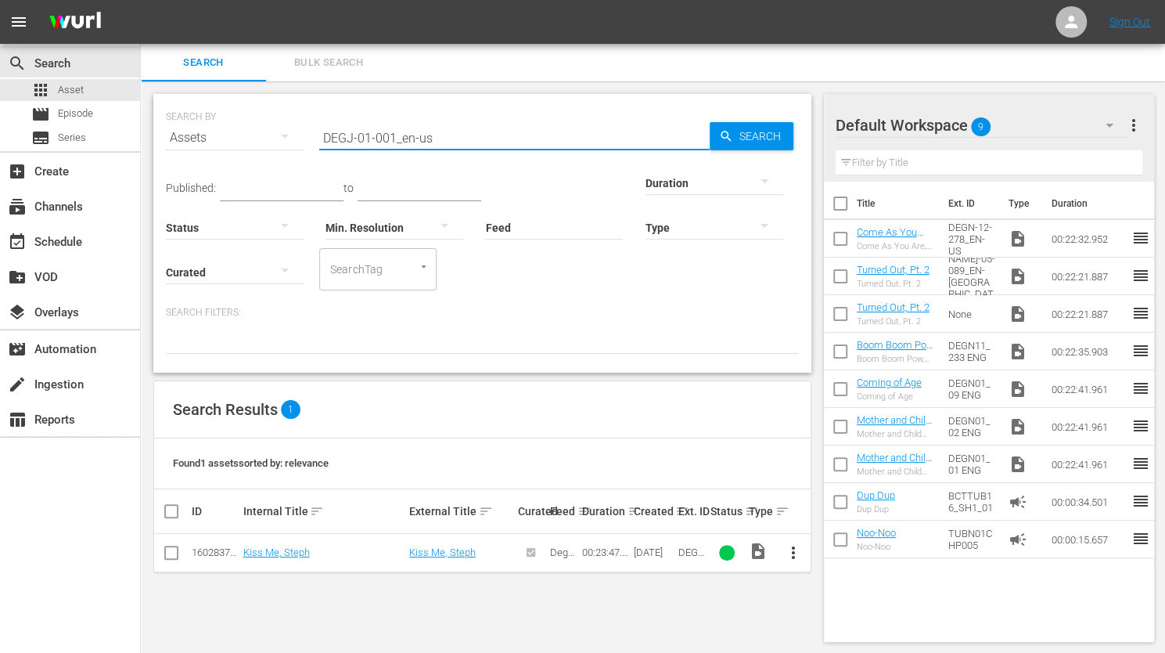
click at [393, 134] on input "DEGJ-01-001_en-us" at bounding box center [514, 138] width 391 height 38
click at [370, 135] on input "DEGJ-01-001_en-us" at bounding box center [514, 138] width 391 height 38
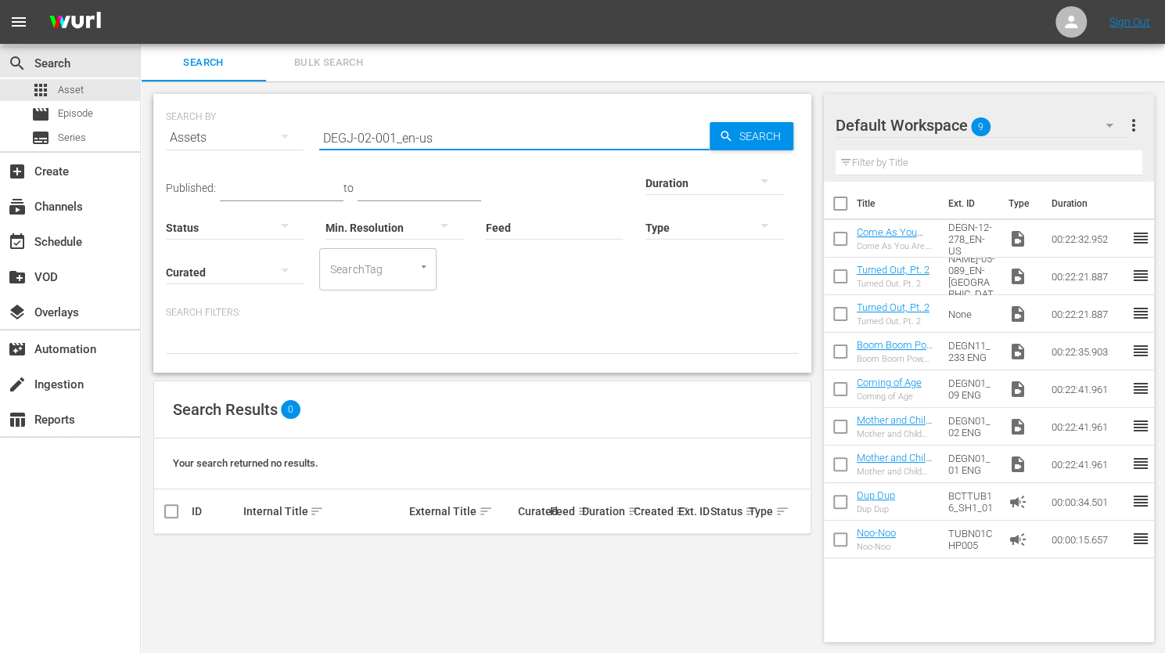
drag, startPoint x: 383, startPoint y: 138, endPoint x: 394, endPoint y: 135, distance: 12.0
click at [394, 135] on input "DEGJ-02-001_en-us" at bounding box center [514, 138] width 391 height 38
type input "DEGJ-02-014_en-us"
click at [751, 134] on span "Search" at bounding box center [763, 136] width 60 height 28
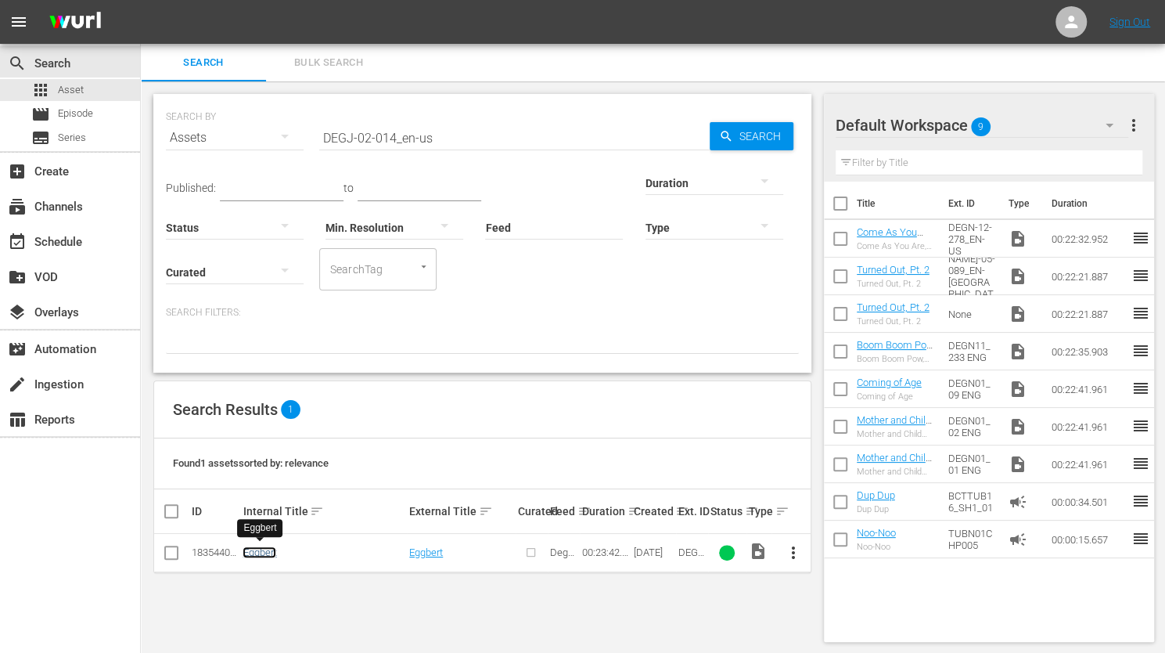
click at [254, 547] on link "Eggbert" at bounding box center [260, 552] width 34 height 12
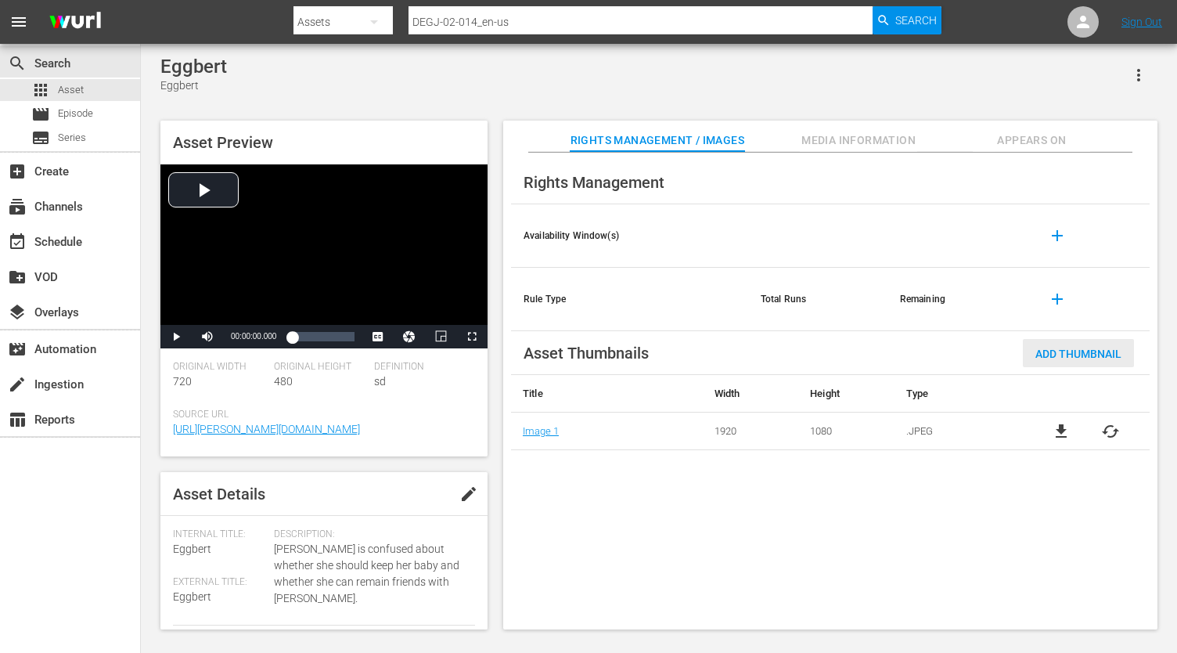
click at [1089, 351] on span "Add Thumbnail" at bounding box center [1078, 354] width 111 height 13
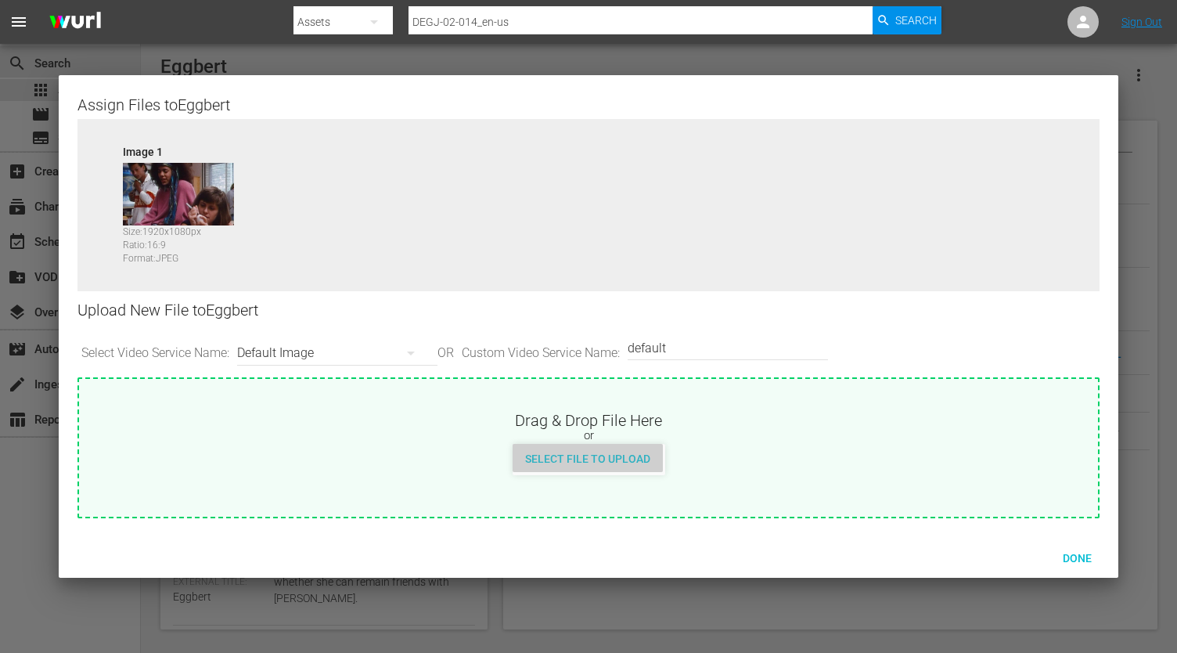
click at [592, 454] on span "Select File to Upload" at bounding box center [588, 458] width 150 height 13
type input "C:\fakepath\DEGJ02_series_en-us_1920x1080.jpg"
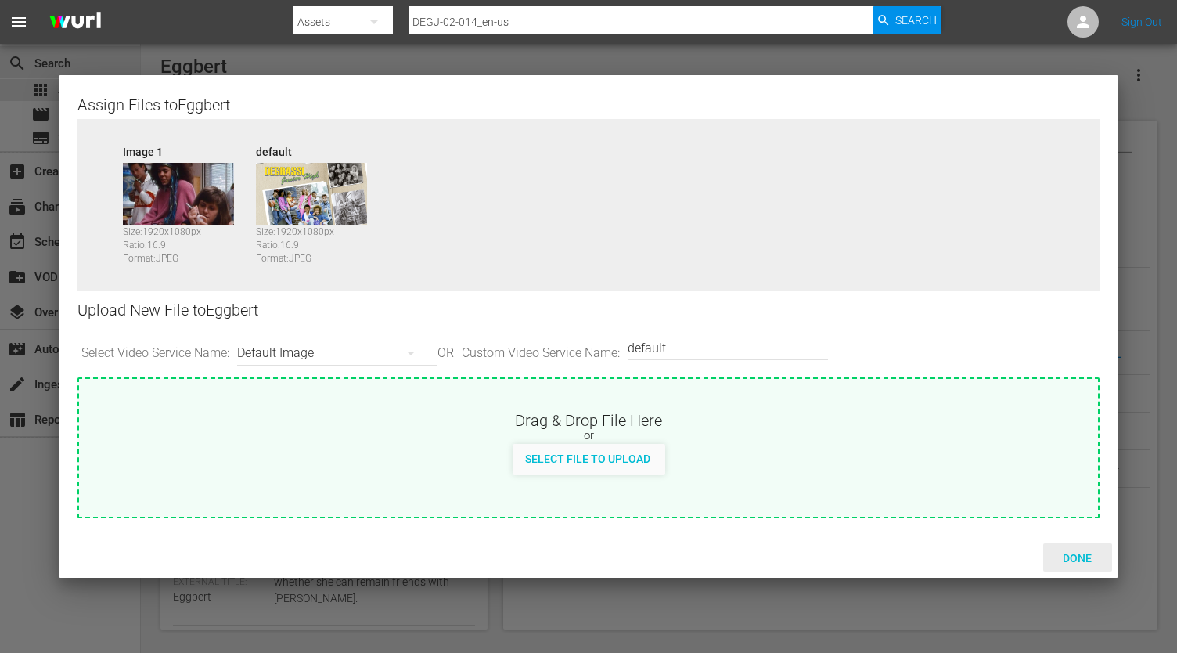
click at [1088, 553] on span "Done" at bounding box center [1077, 558] width 54 height 13
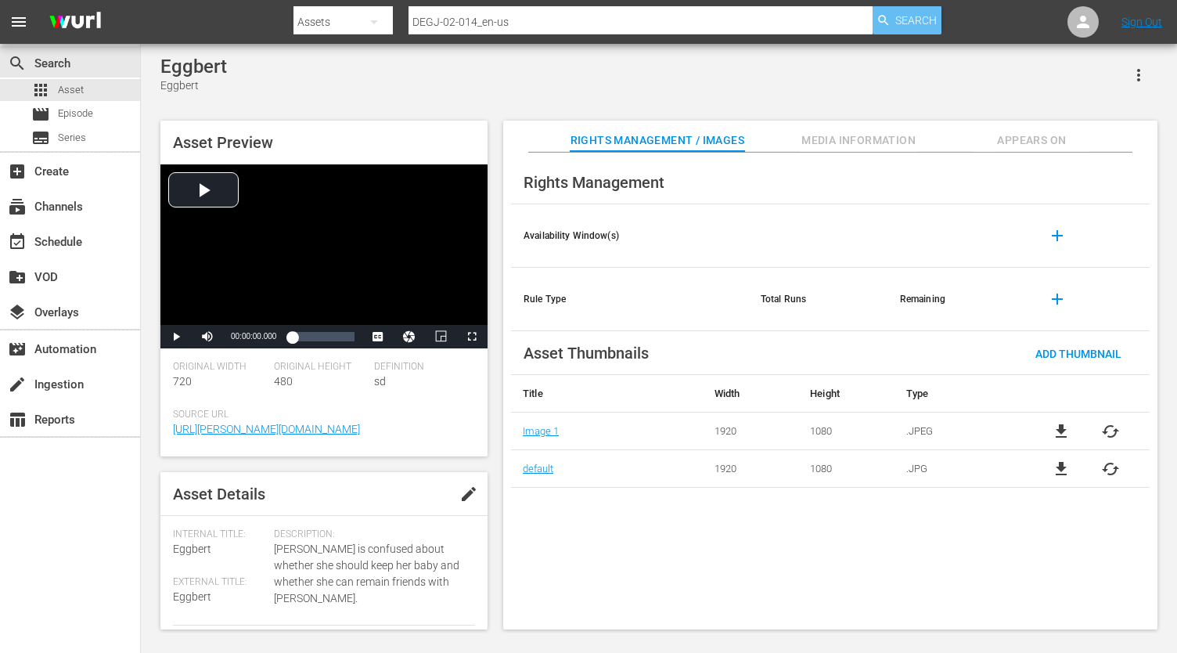
click at [912, 23] on span "Search" at bounding box center [915, 20] width 41 height 28
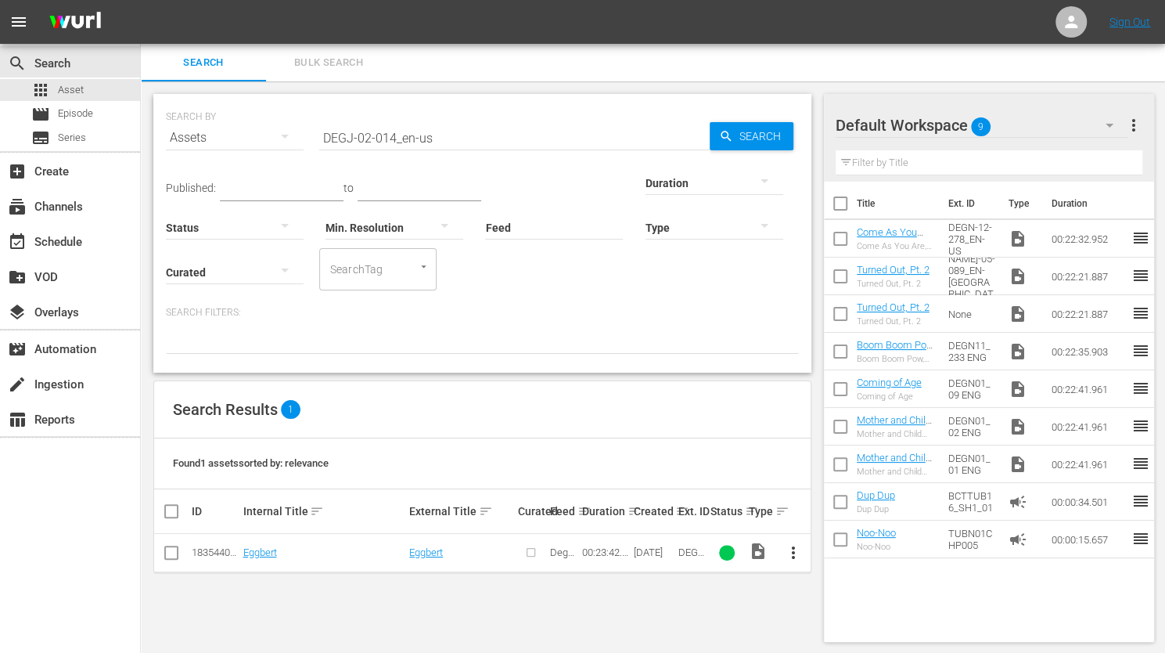
click at [796, 550] on span "more_vert" at bounding box center [793, 552] width 19 height 19
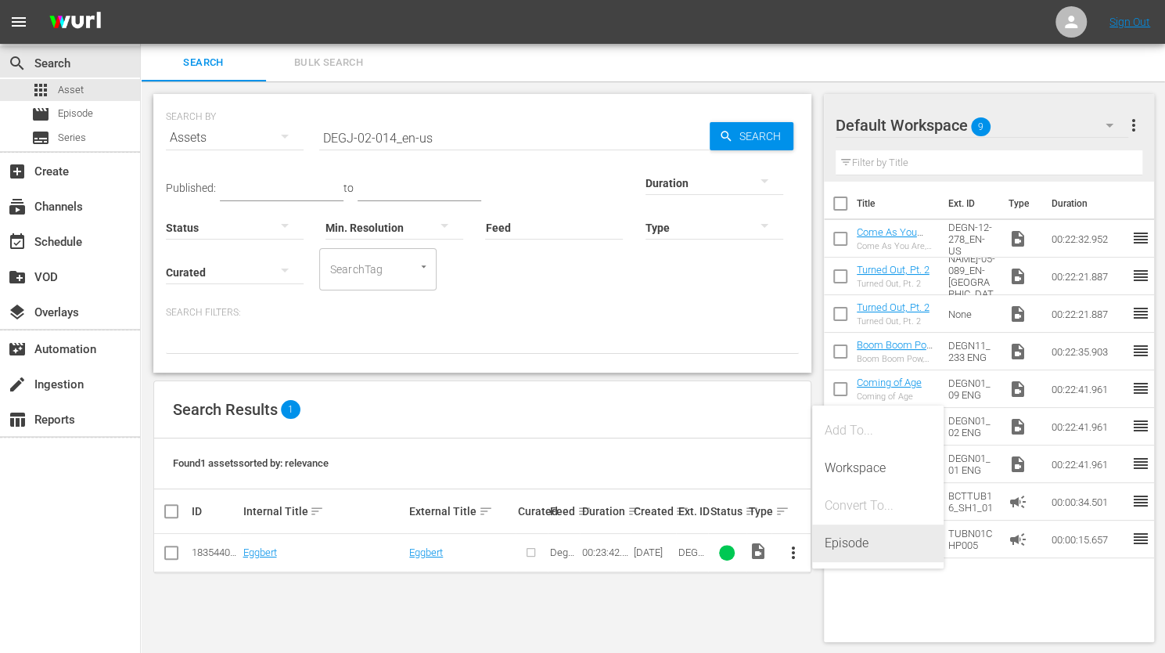
click at [866, 546] on div "Episode" at bounding box center [878, 543] width 106 height 38
click at [423, 548] on link "Eggbert" at bounding box center [426, 552] width 34 height 12
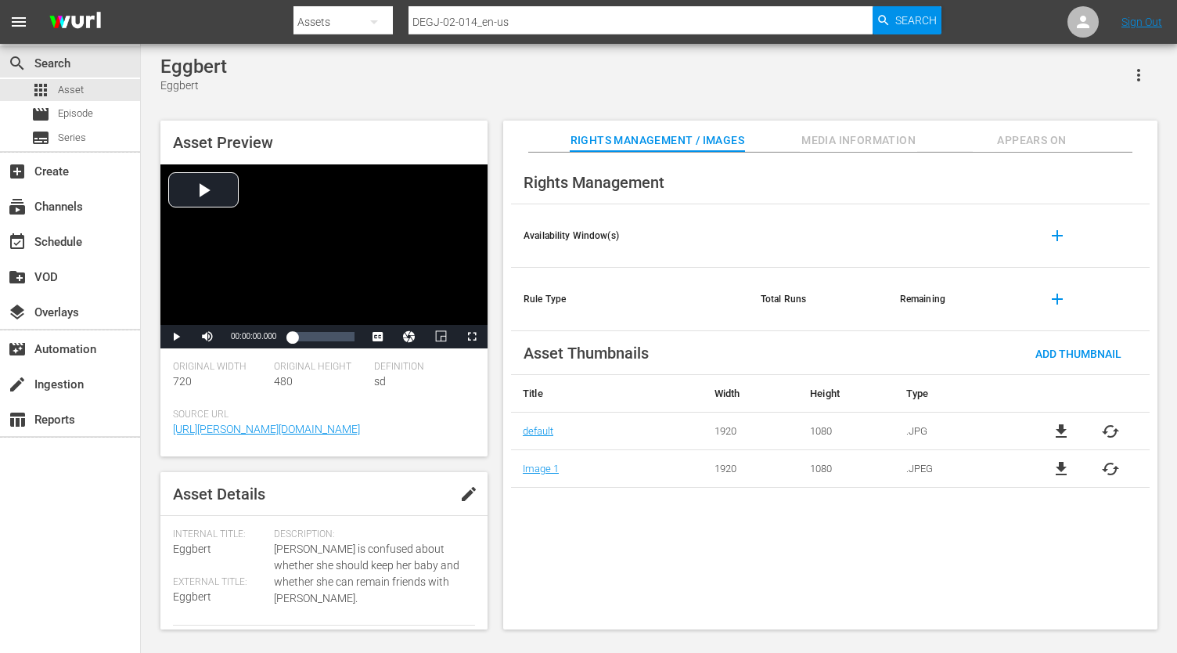
click at [631, 535] on div "Rights Management Availability Window(s) add Rule Type Total Runs Remaining add…" at bounding box center [830, 391] width 654 height 477
click at [479, 20] on input "text" at bounding box center [641, 22] width 464 height 38
click at [467, 25] on input "text" at bounding box center [641, 22] width 464 height 38
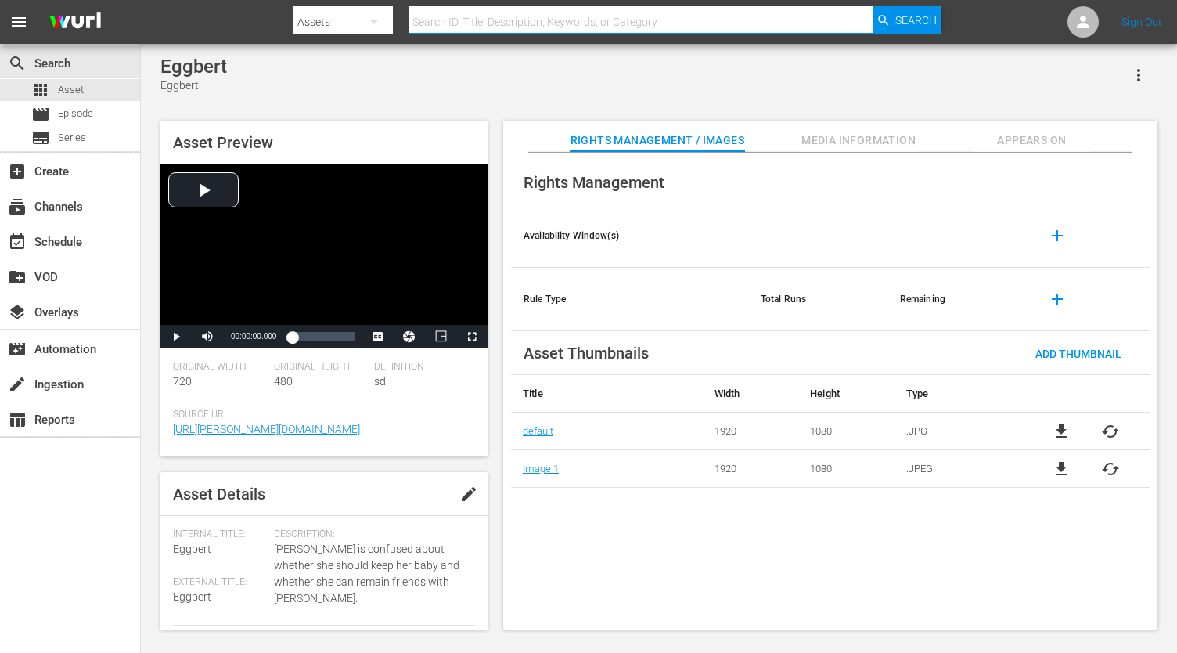
paste input "DEGJ-02-014_en-us"
type input "DEGJ-02-014_en-us"
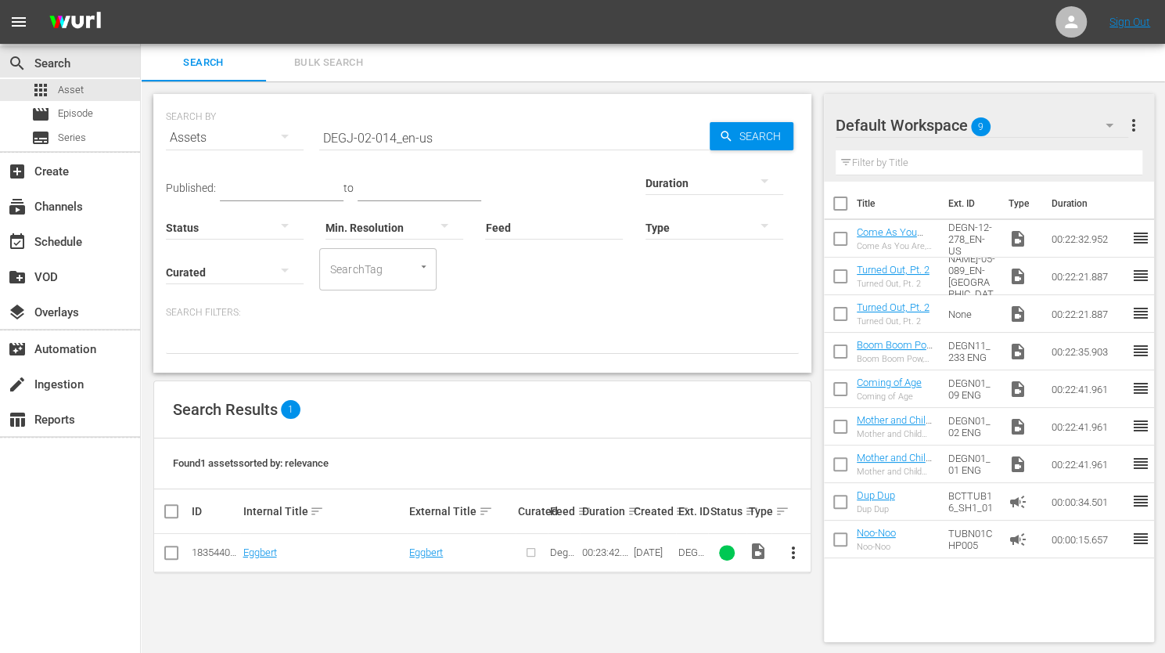
click at [792, 546] on span "more_vert" at bounding box center [793, 552] width 19 height 19
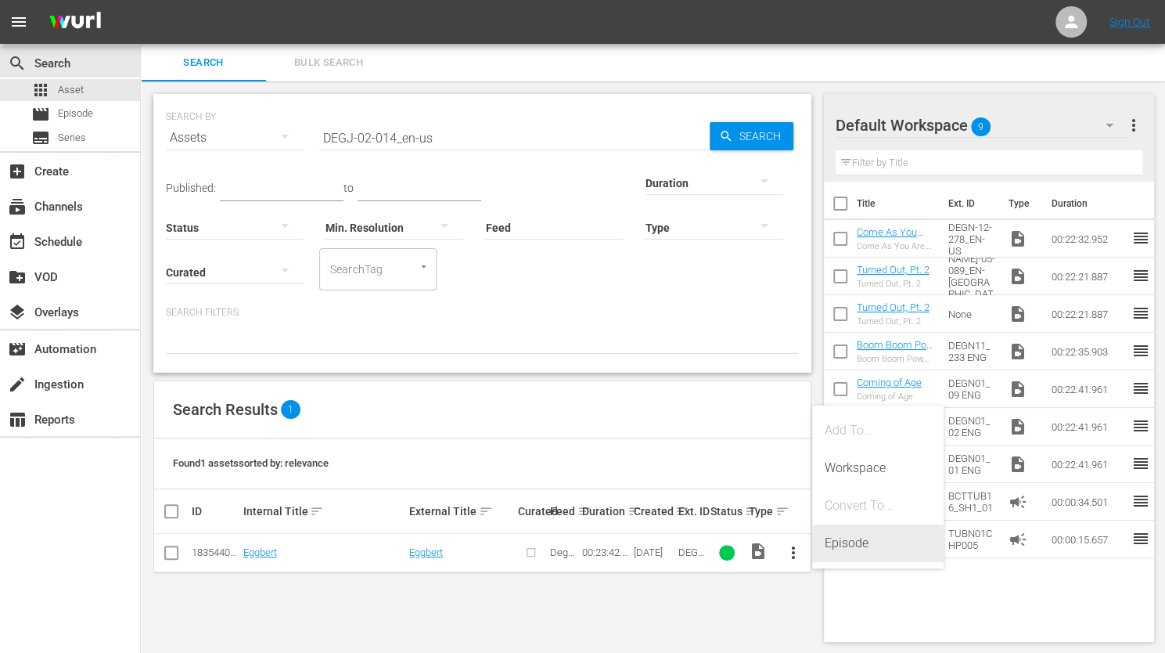
click at [844, 539] on div "Episode" at bounding box center [878, 543] width 106 height 38
click at [585, 601] on div "SEARCH BY Search By Assets Search ID, Title, Description, Keywords, or Category…" at bounding box center [482, 367] width 683 height 573
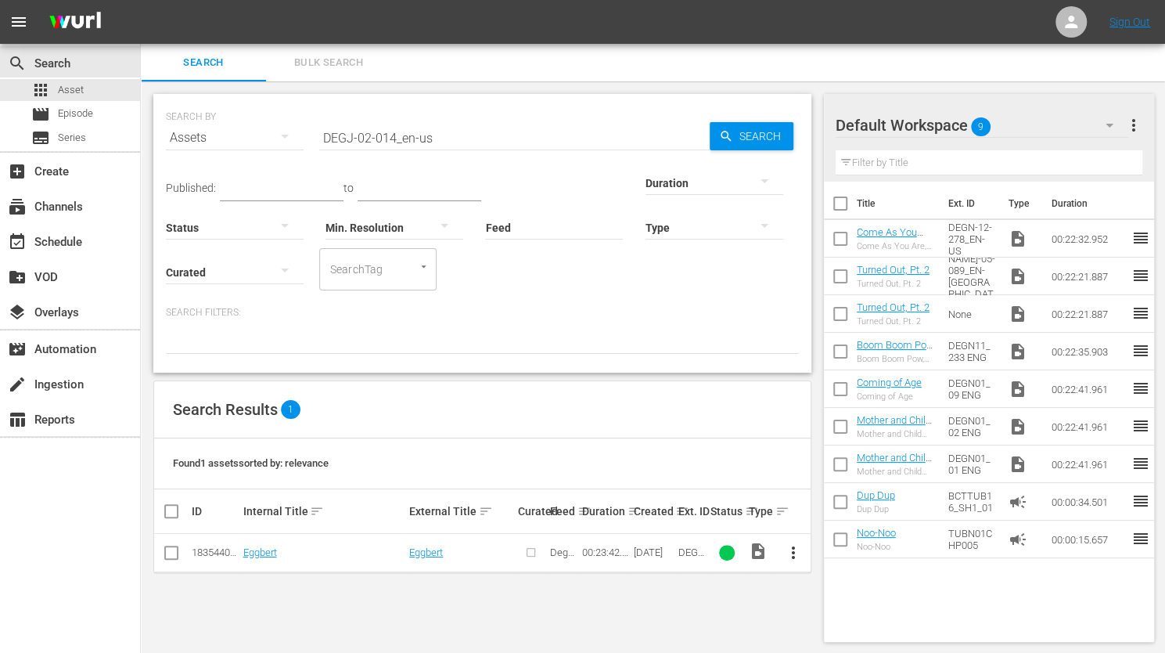
scroll to position [2, 0]
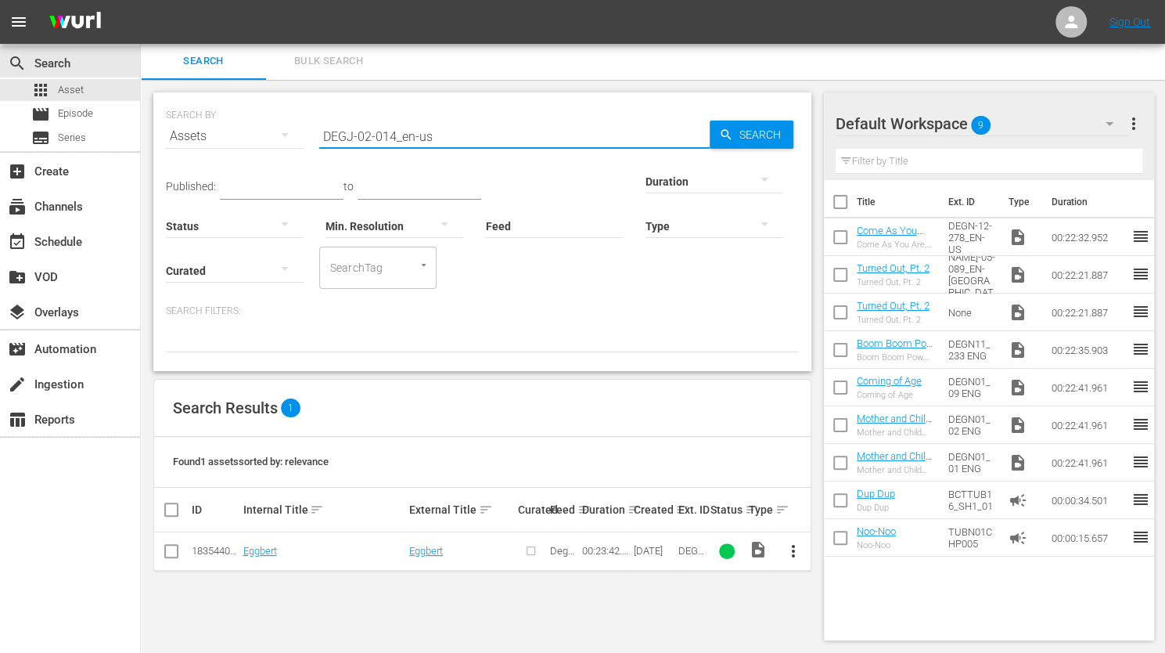
drag, startPoint x: 438, startPoint y: 131, endPoint x: 292, endPoint y: 131, distance: 146.4
click at [292, 131] on div "SEARCH BY Search By Assets Search ID, Title, Description, Keywords, or Category…" at bounding box center [482, 127] width 633 height 56
click at [368, 138] on input "DEGJ-02-014_en-us" at bounding box center [514, 136] width 391 height 38
drag, startPoint x: 382, startPoint y: 139, endPoint x: 393, endPoint y: 134, distance: 11.9
click at [393, 134] on input "DEGJ-01-014_en-us" at bounding box center [514, 136] width 391 height 38
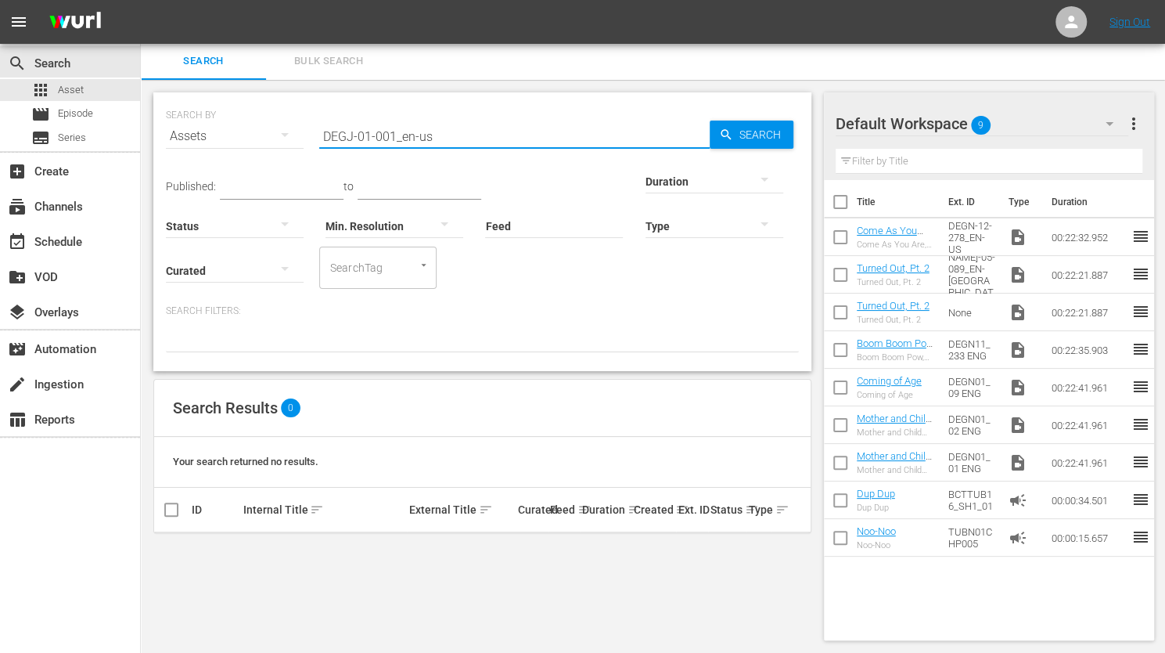
type input "DEGJ-01-001_en-us"
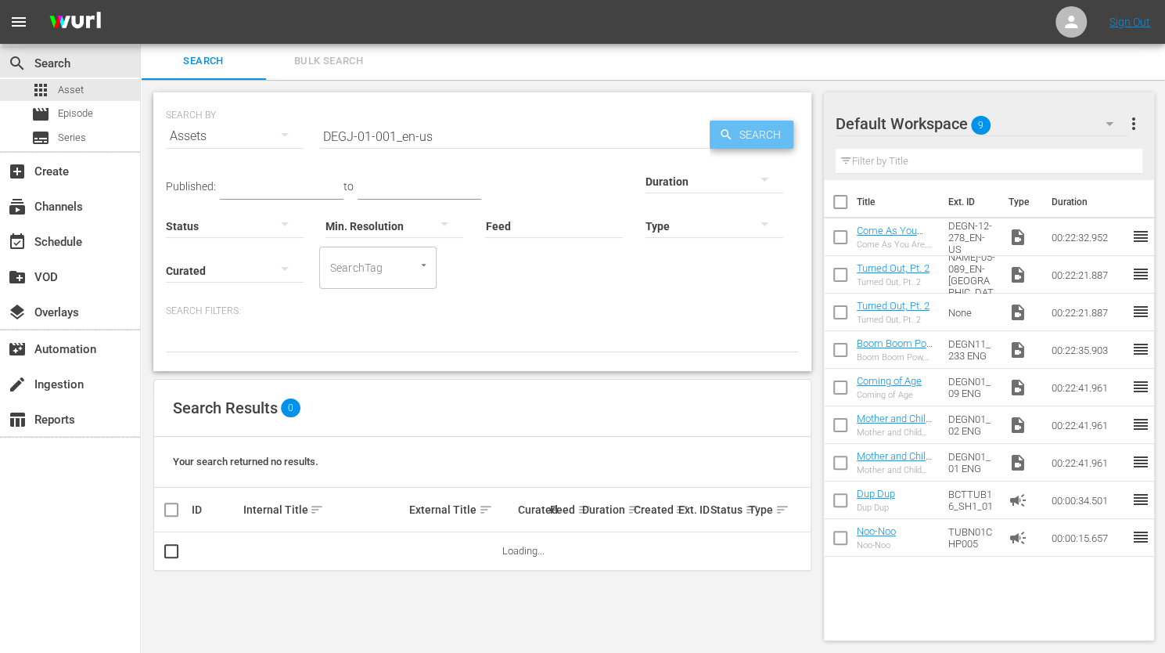
click at [758, 135] on span "Search" at bounding box center [763, 135] width 60 height 28
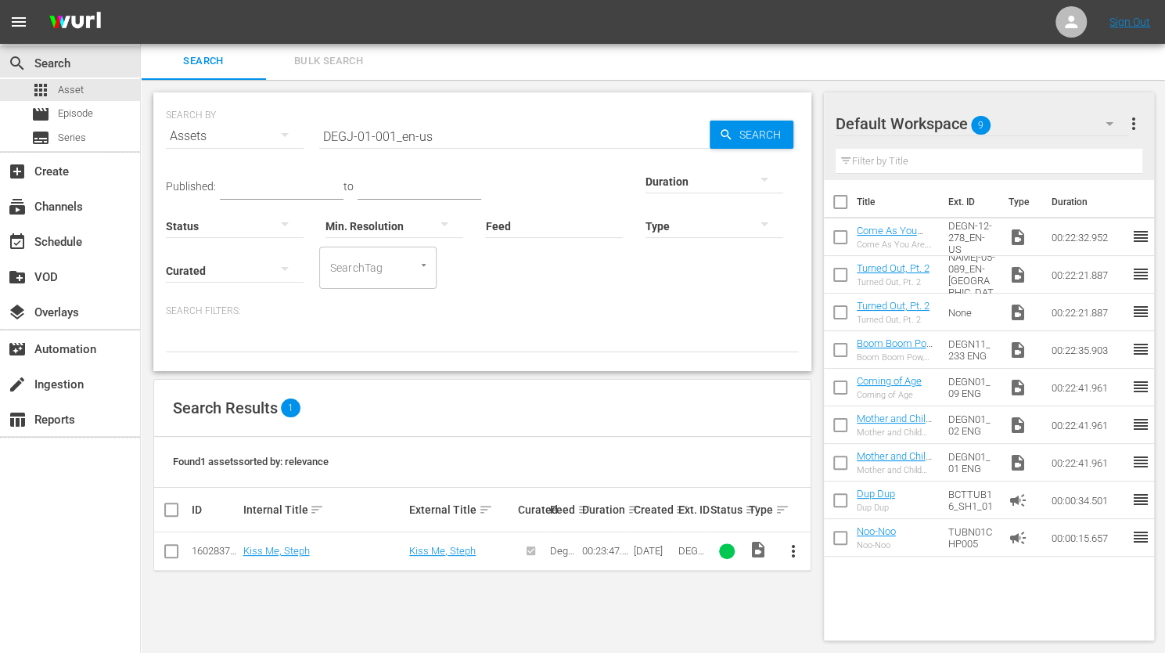
click at [796, 546] on span "more_vert" at bounding box center [793, 551] width 19 height 19
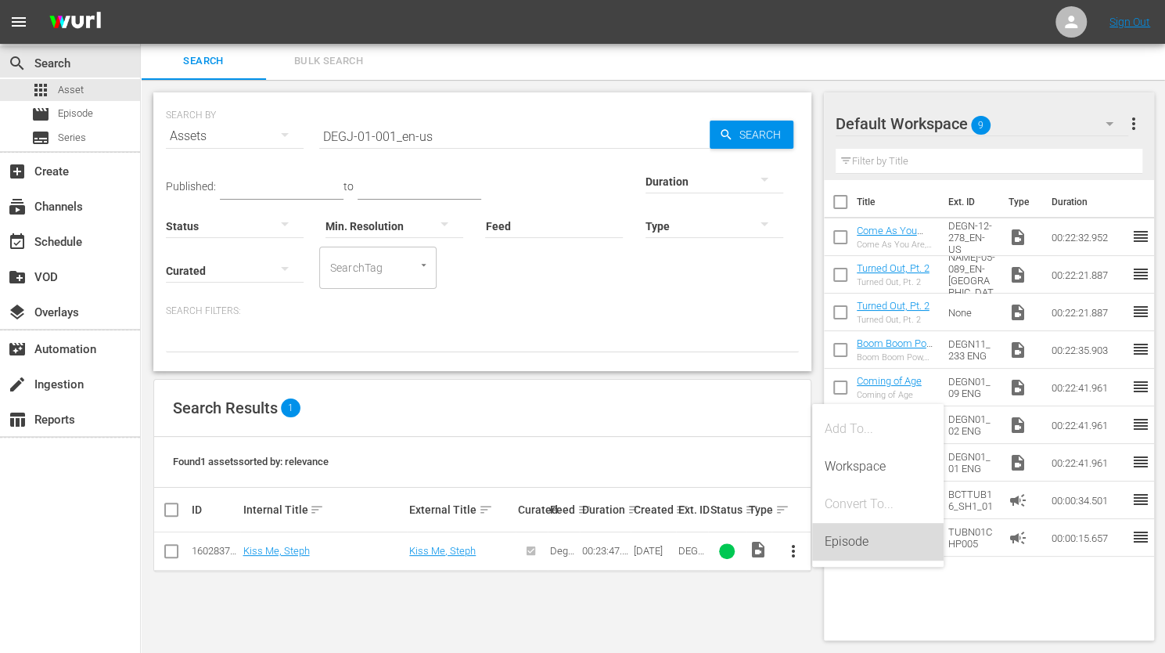
click at [834, 539] on div "Episode" at bounding box center [878, 542] width 106 height 38
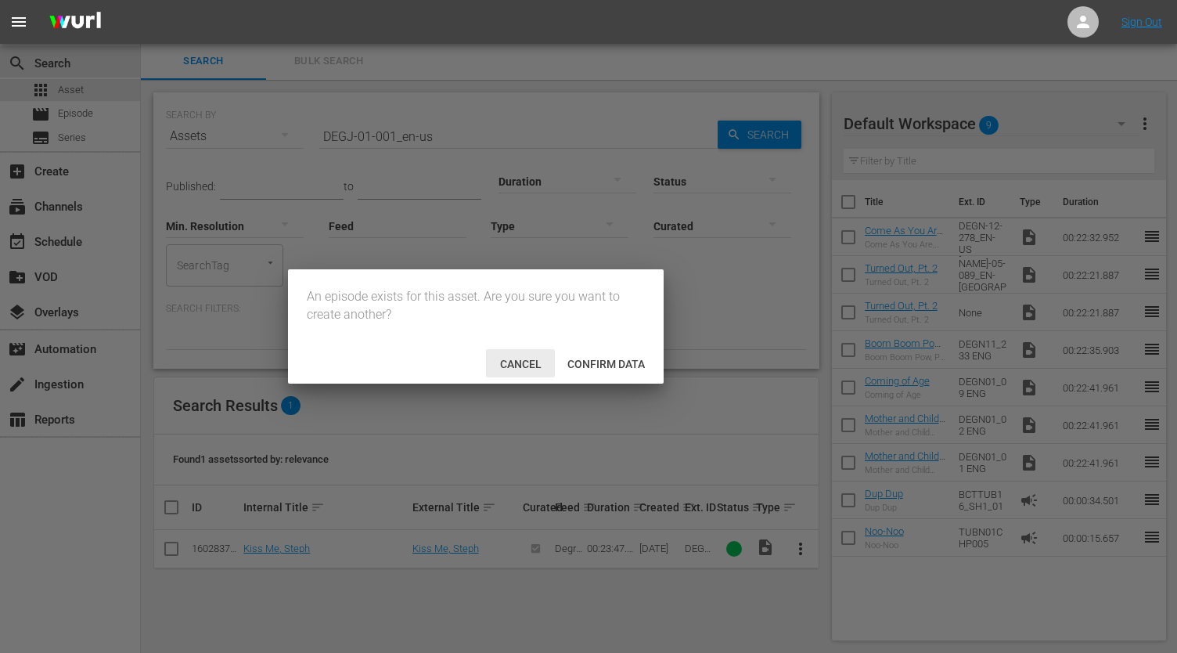
click at [511, 358] on span "Cancel" at bounding box center [521, 364] width 67 height 13
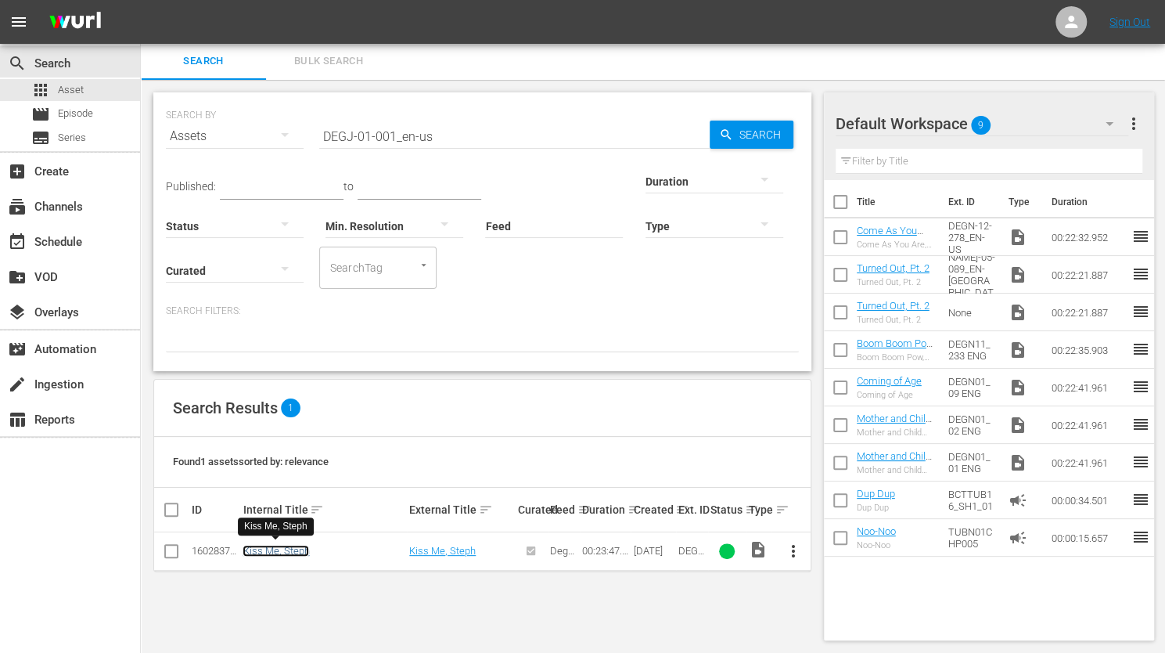
click at [274, 549] on link "Kiss Me, Steph" at bounding box center [276, 551] width 67 height 12
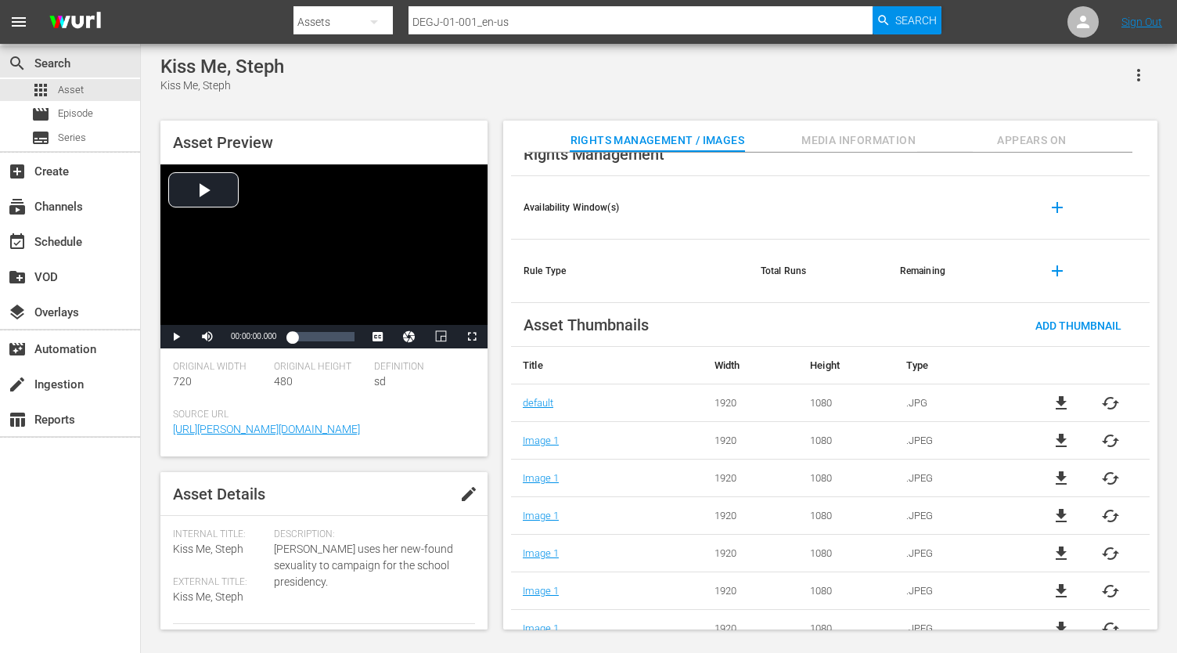
scroll to position [52, 0]
